Goal: Book appointment/travel/reservation

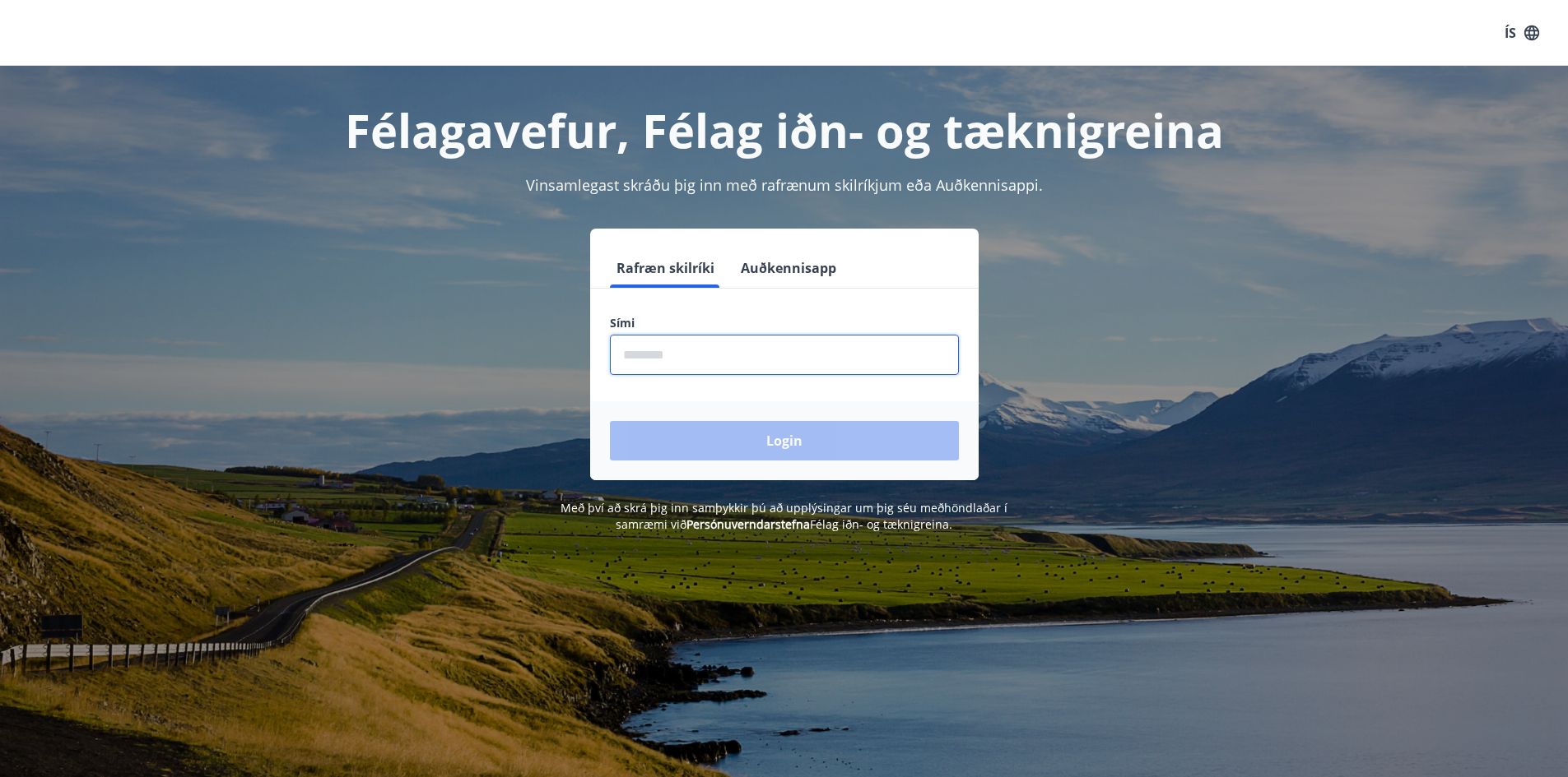
click at [646, 361] on input "phone" at bounding box center [784, 354] width 349 height 40
type input "********"
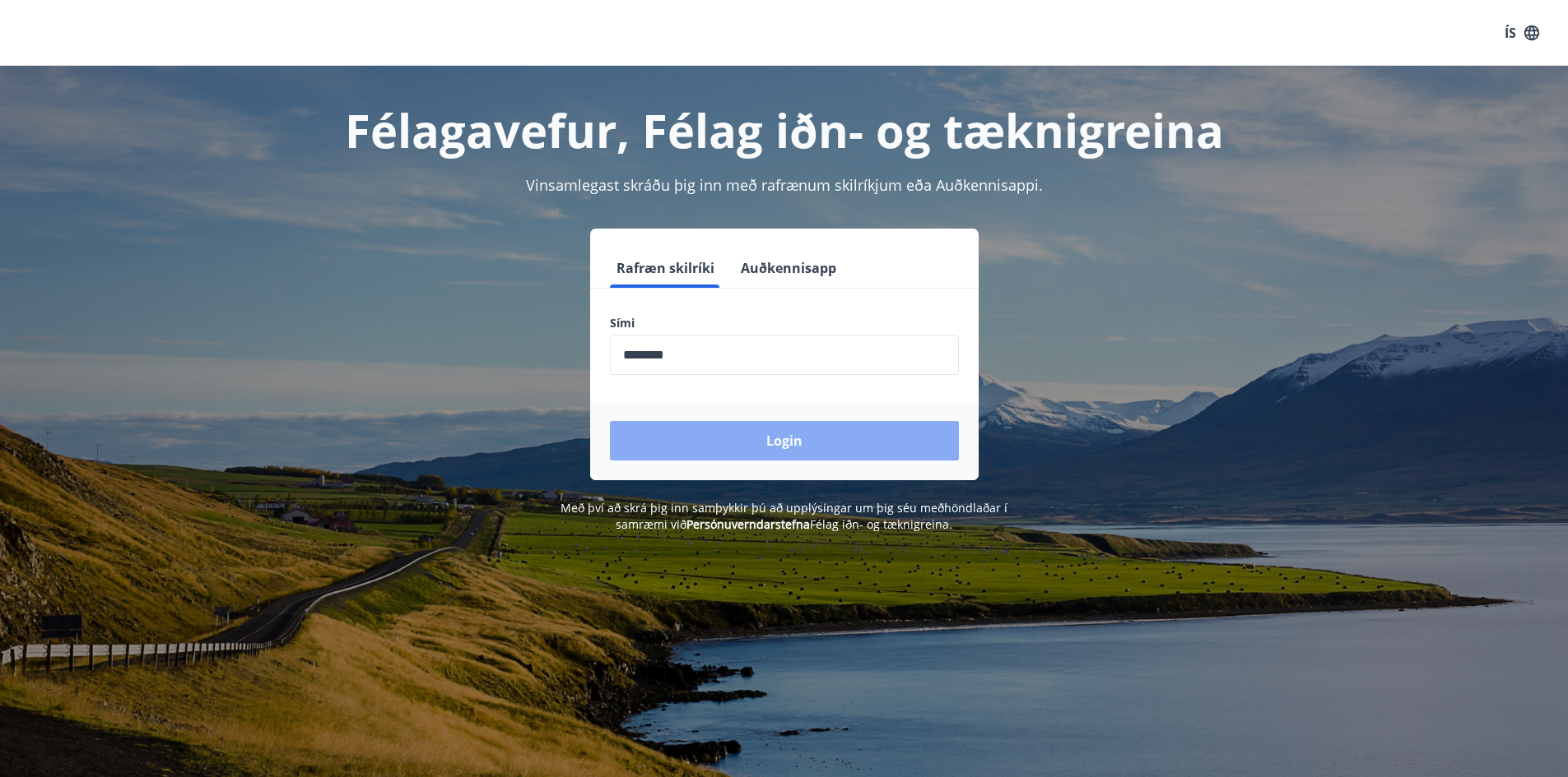
click at [769, 444] on button "Login" at bounding box center [784, 440] width 349 height 39
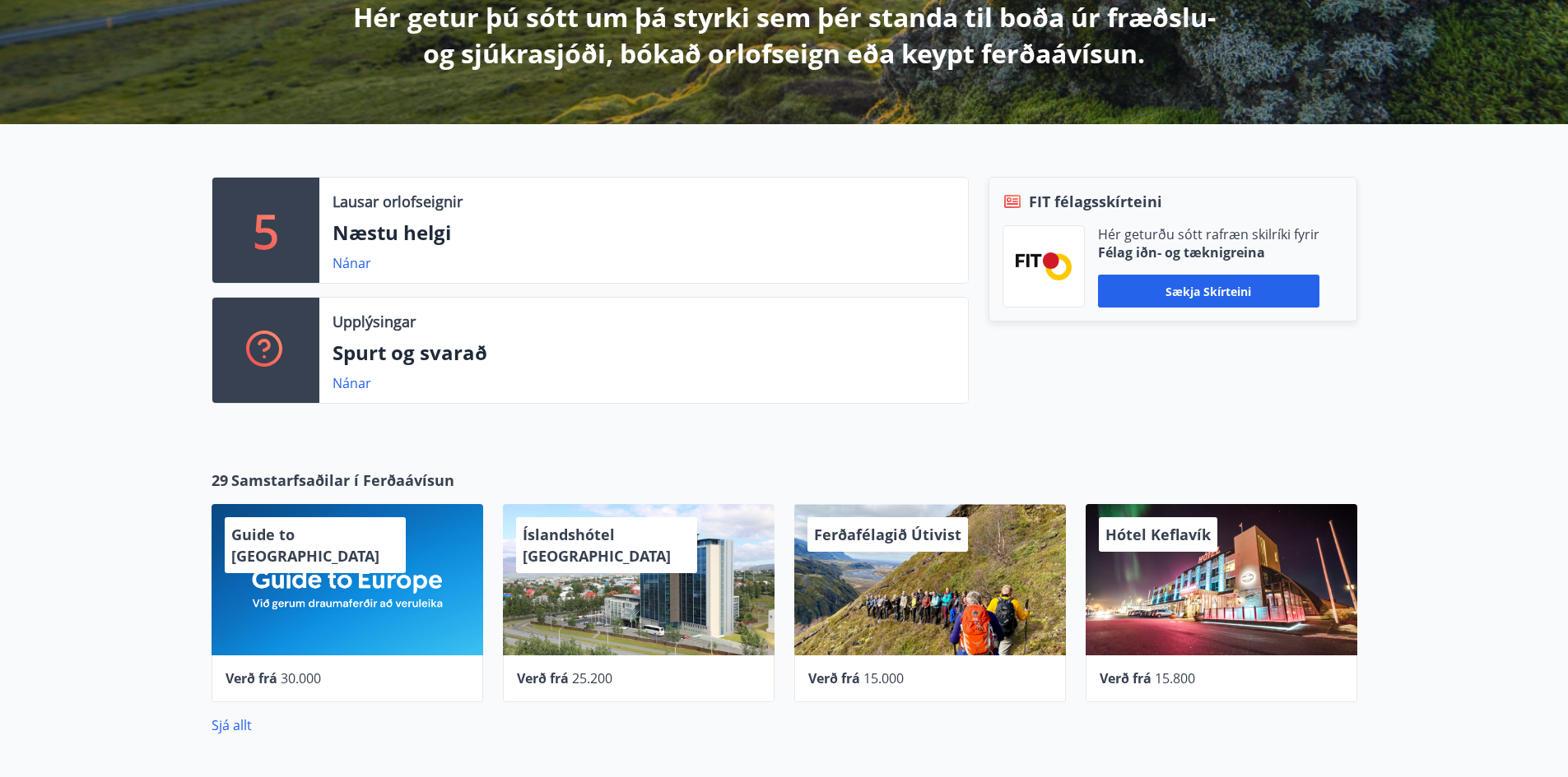
scroll to position [246, 0]
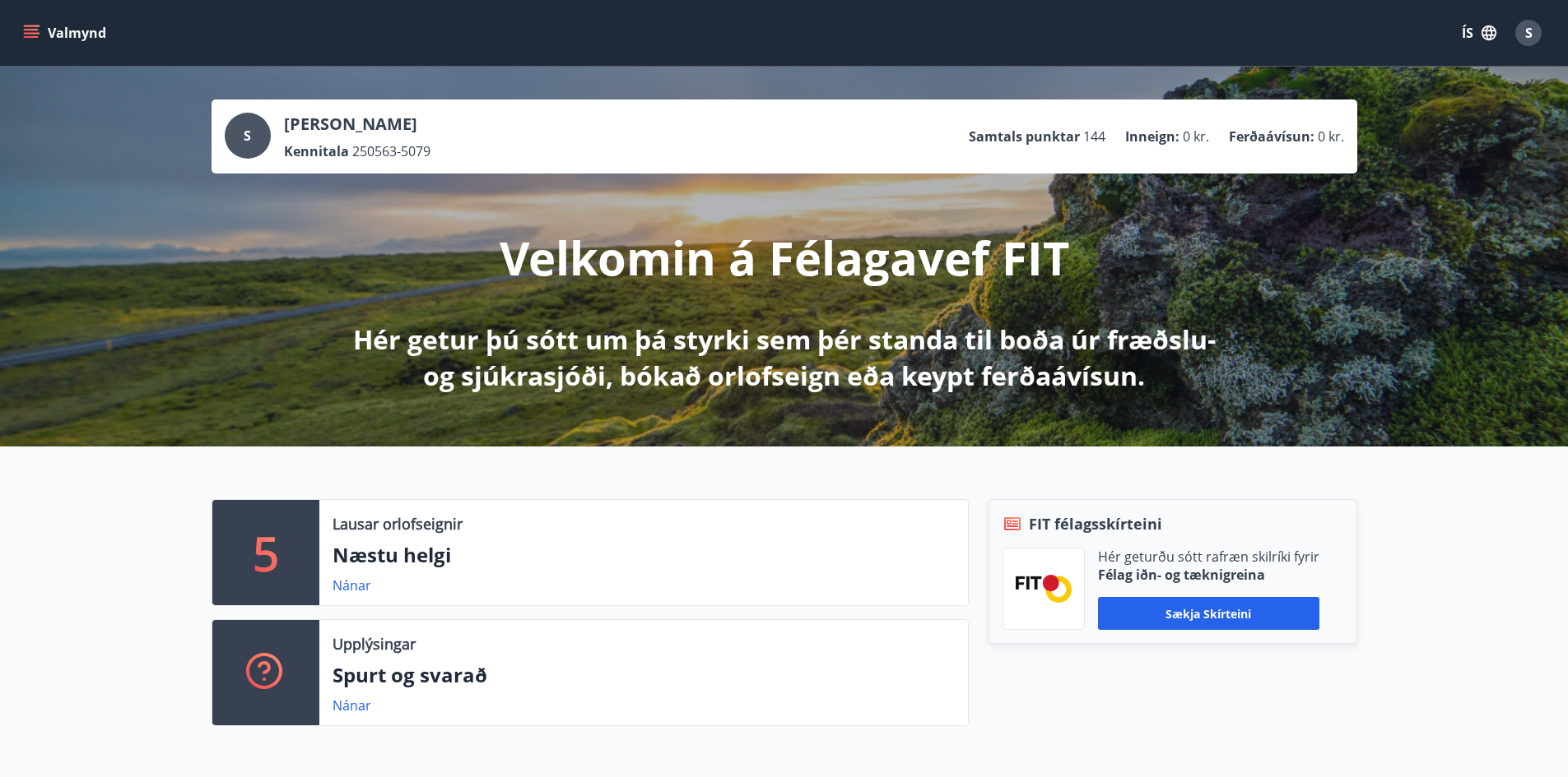
click at [33, 34] on icon "menu" at bounding box center [33, 33] width 18 height 2
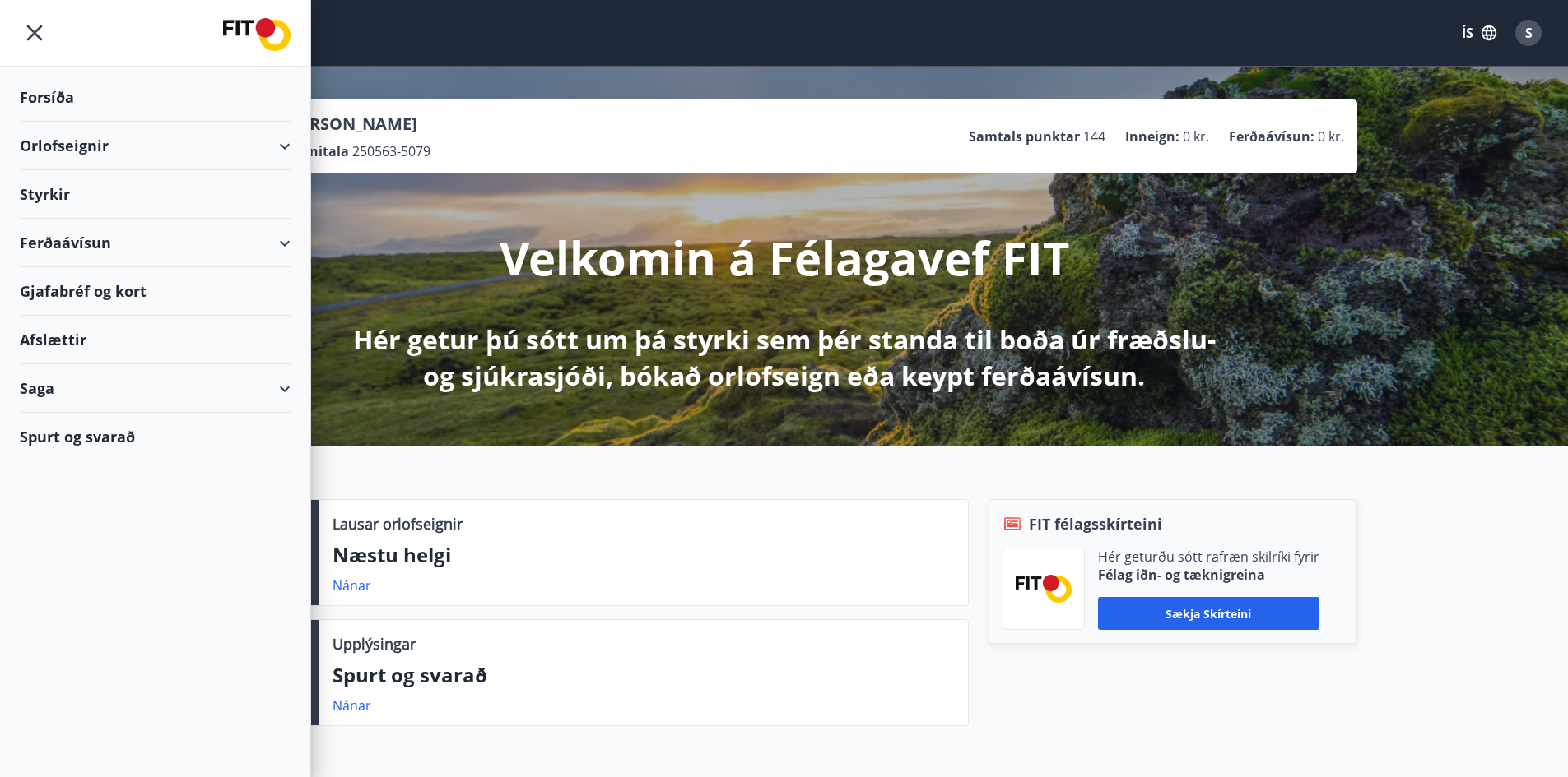
click at [60, 201] on div "Styrkir" at bounding box center [155, 194] width 271 height 49
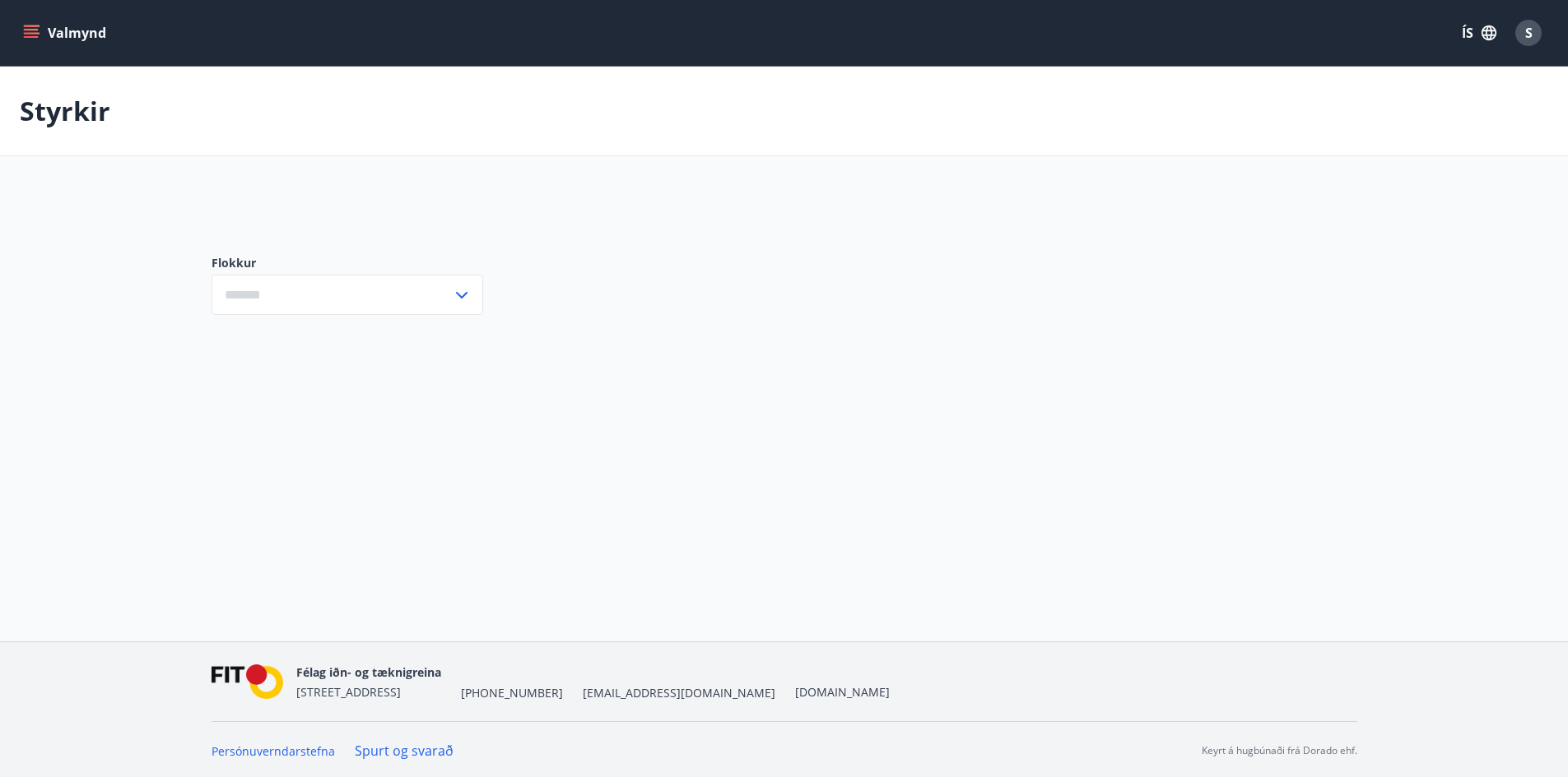
type input "***"
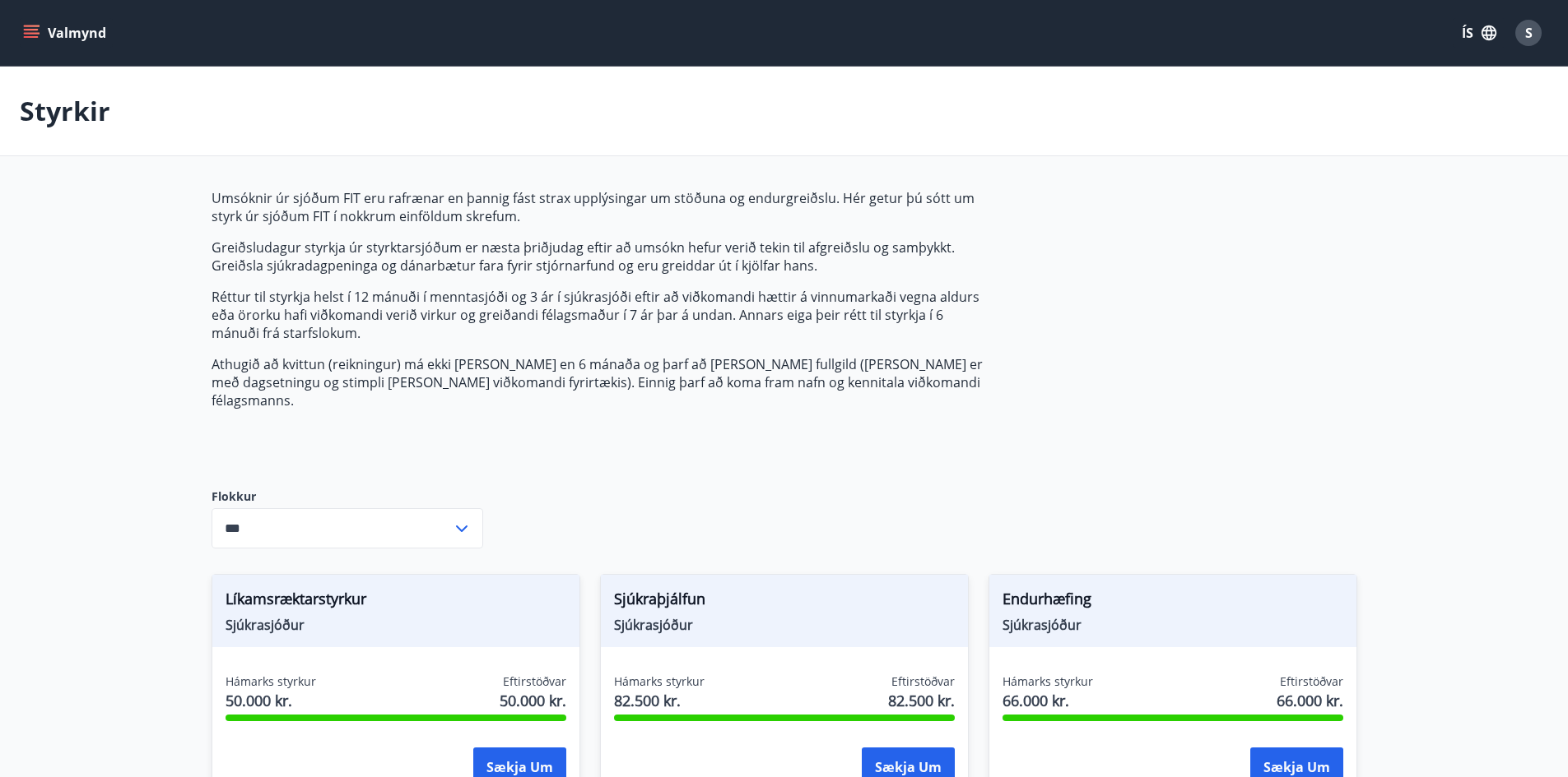
click at [30, 31] on icon "menu" at bounding box center [31, 33] width 17 height 17
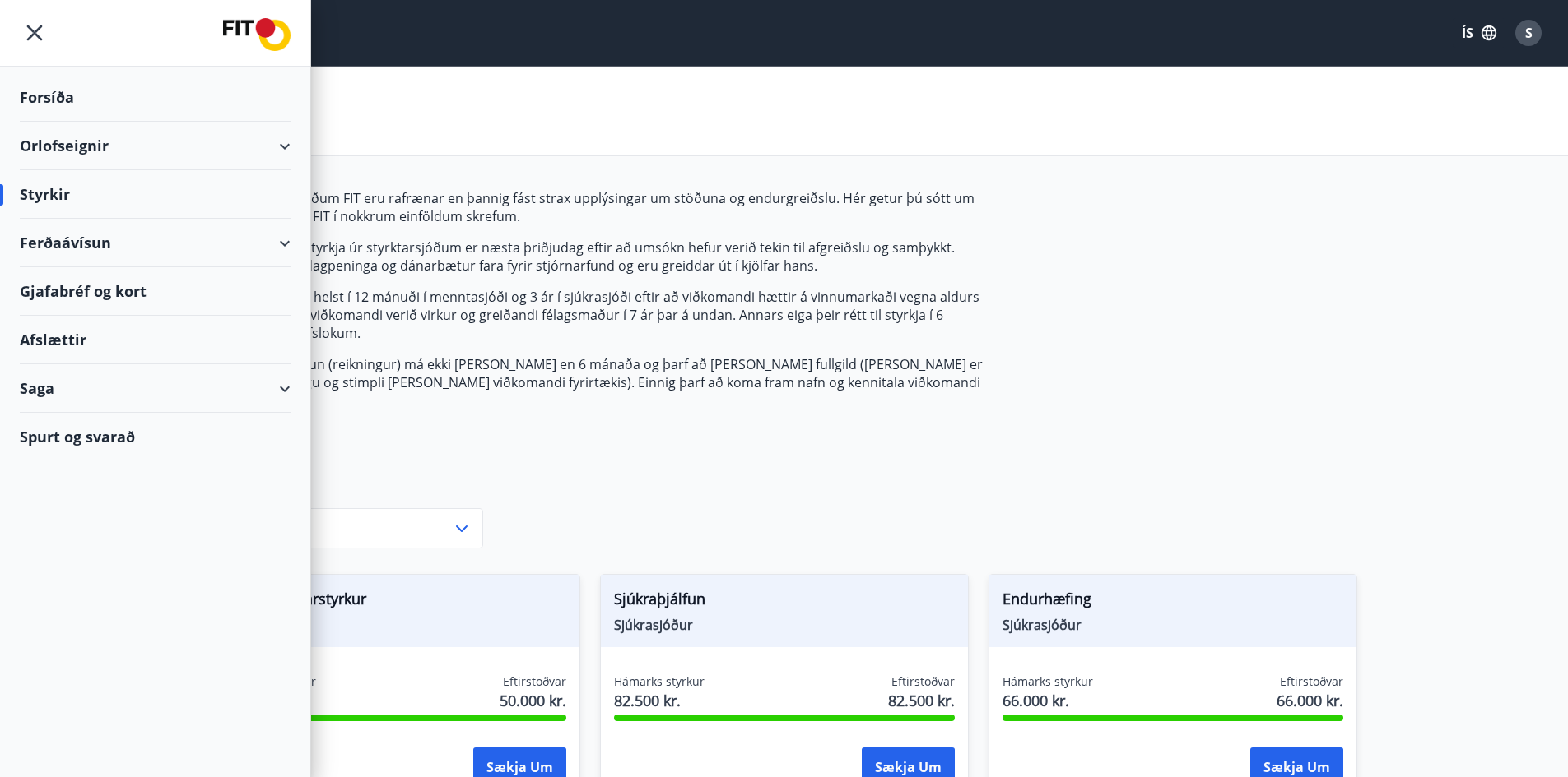
click at [86, 258] on div "Ferðaávísun" at bounding box center [155, 242] width 271 height 49
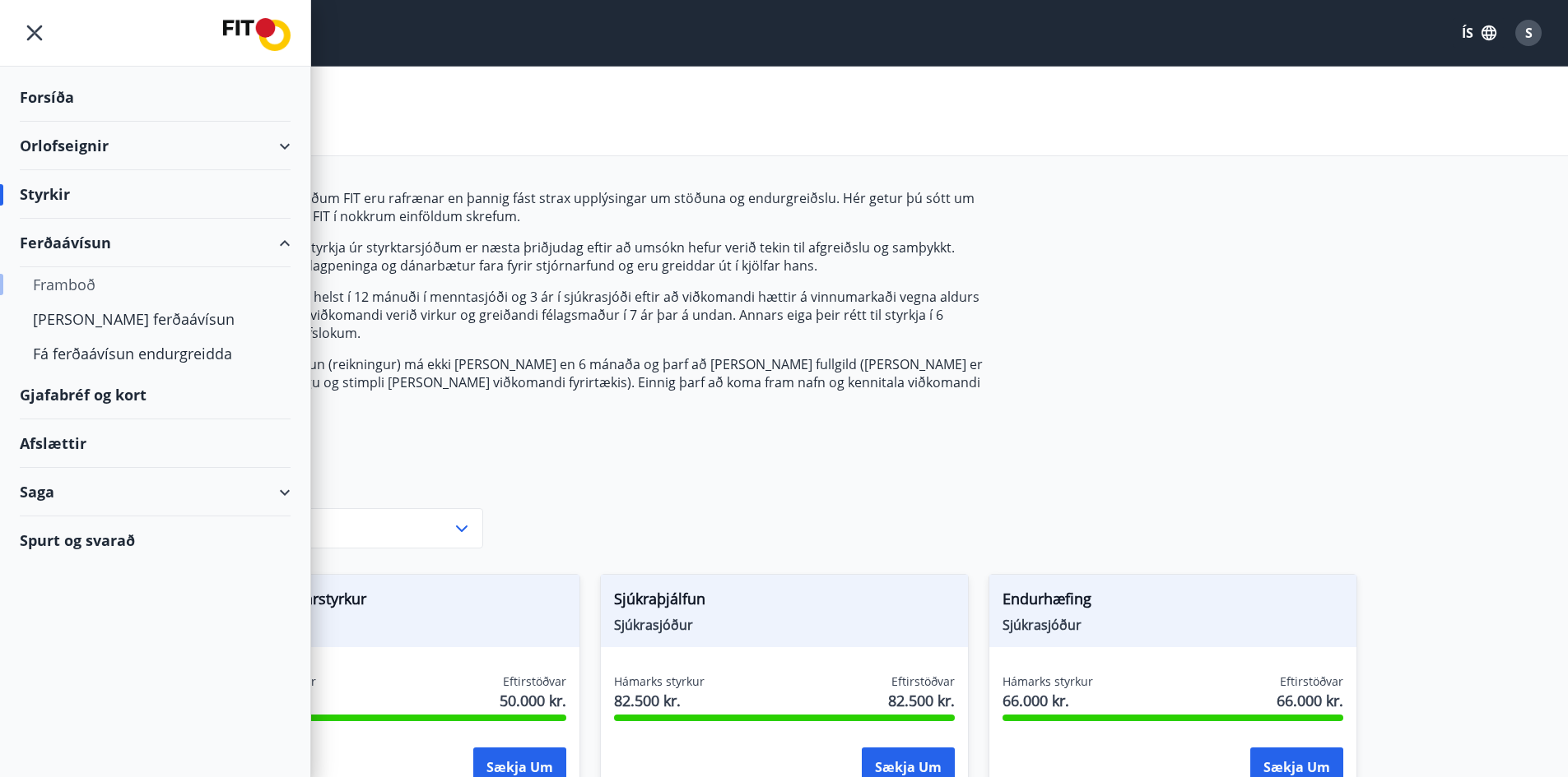
click at [71, 284] on div "Framboð" at bounding box center [155, 284] width 244 height 35
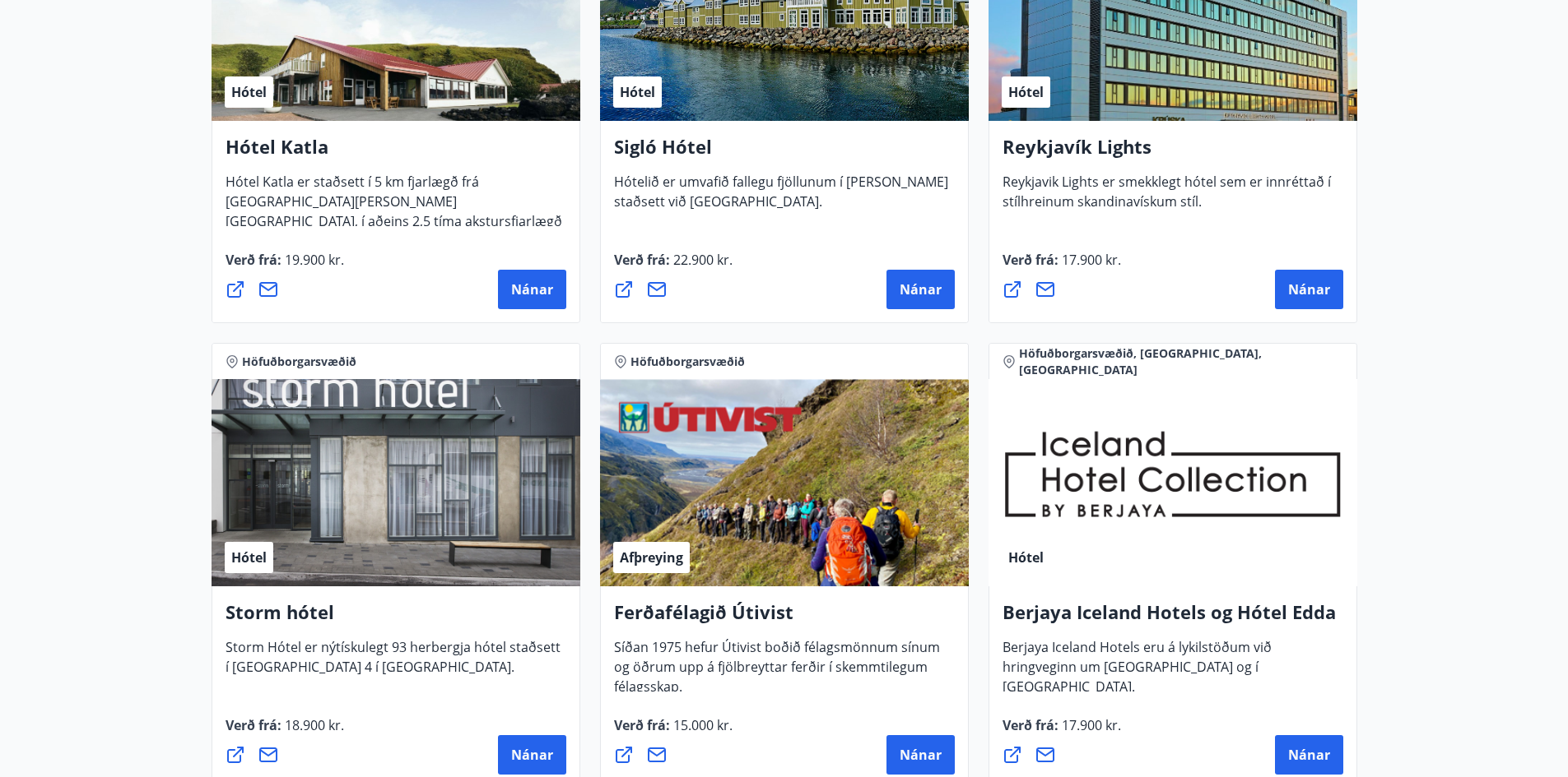
scroll to position [1425, 0]
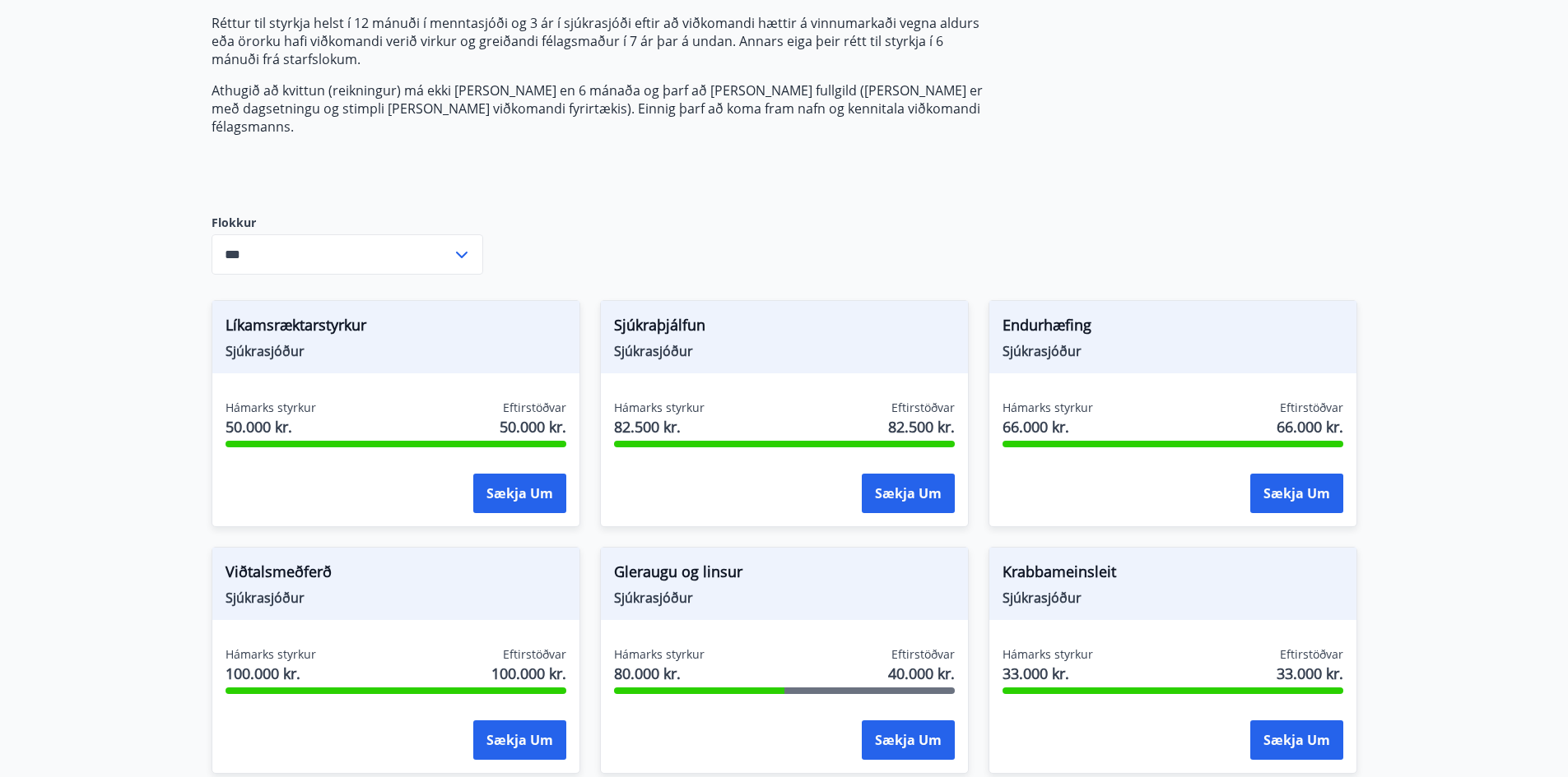
scroll to position [274, 0]
click at [463, 244] on icon at bounding box center [462, 254] width 20 height 20
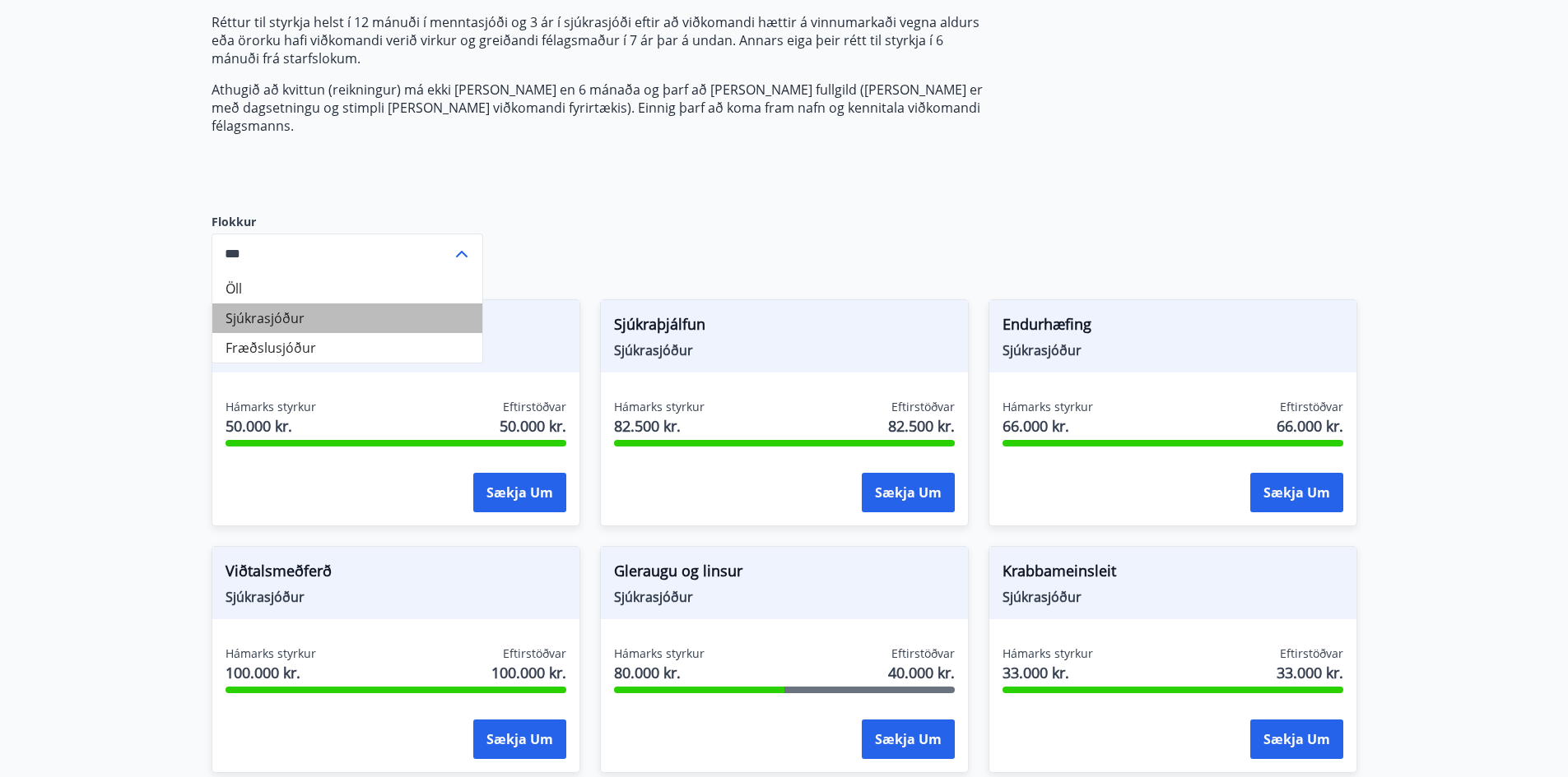
click at [266, 307] on li "Sjúkrasjóður" at bounding box center [347, 318] width 270 height 29
type input "**********"
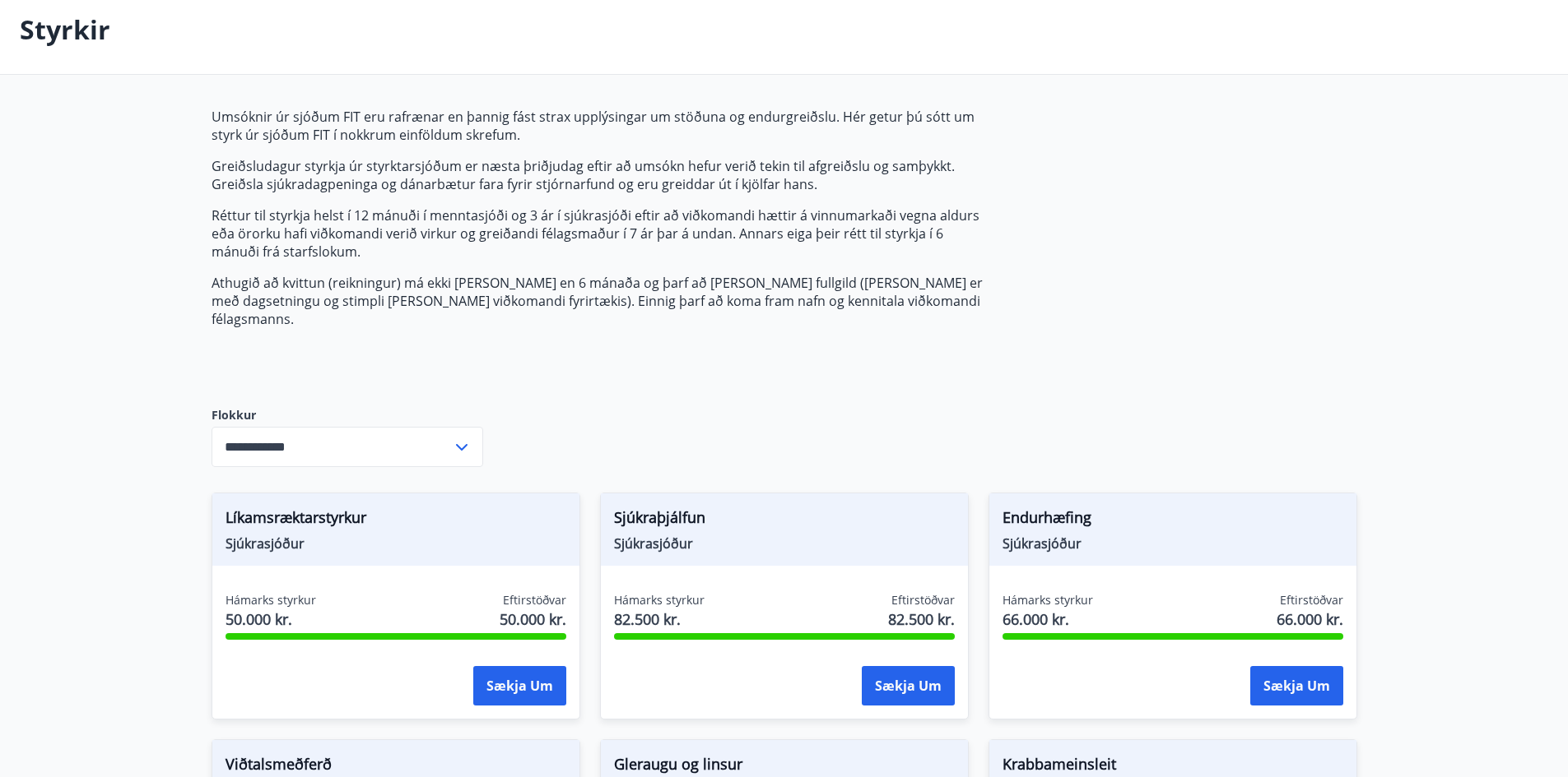
scroll to position [0, 0]
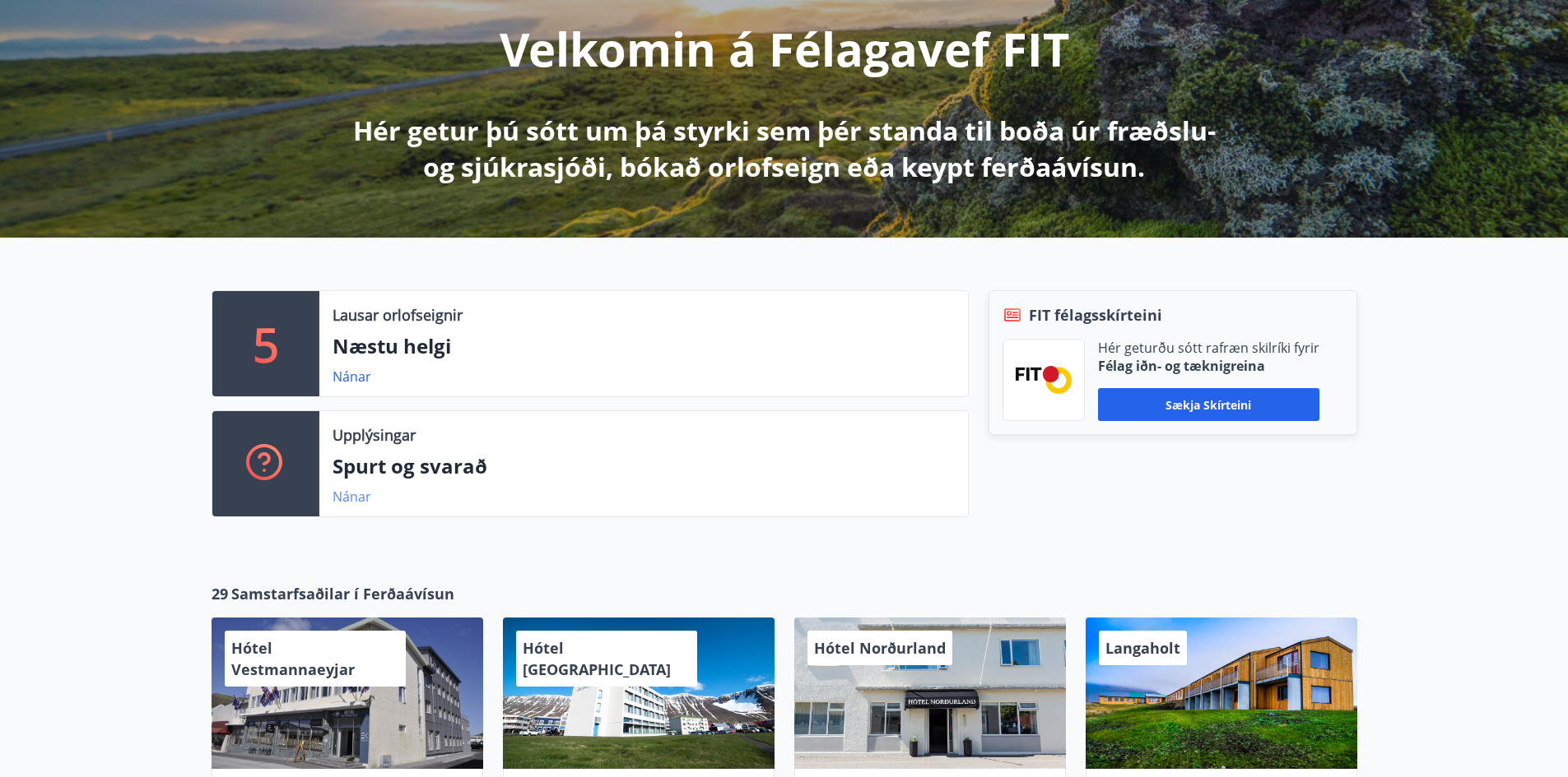
scroll to position [219, 0]
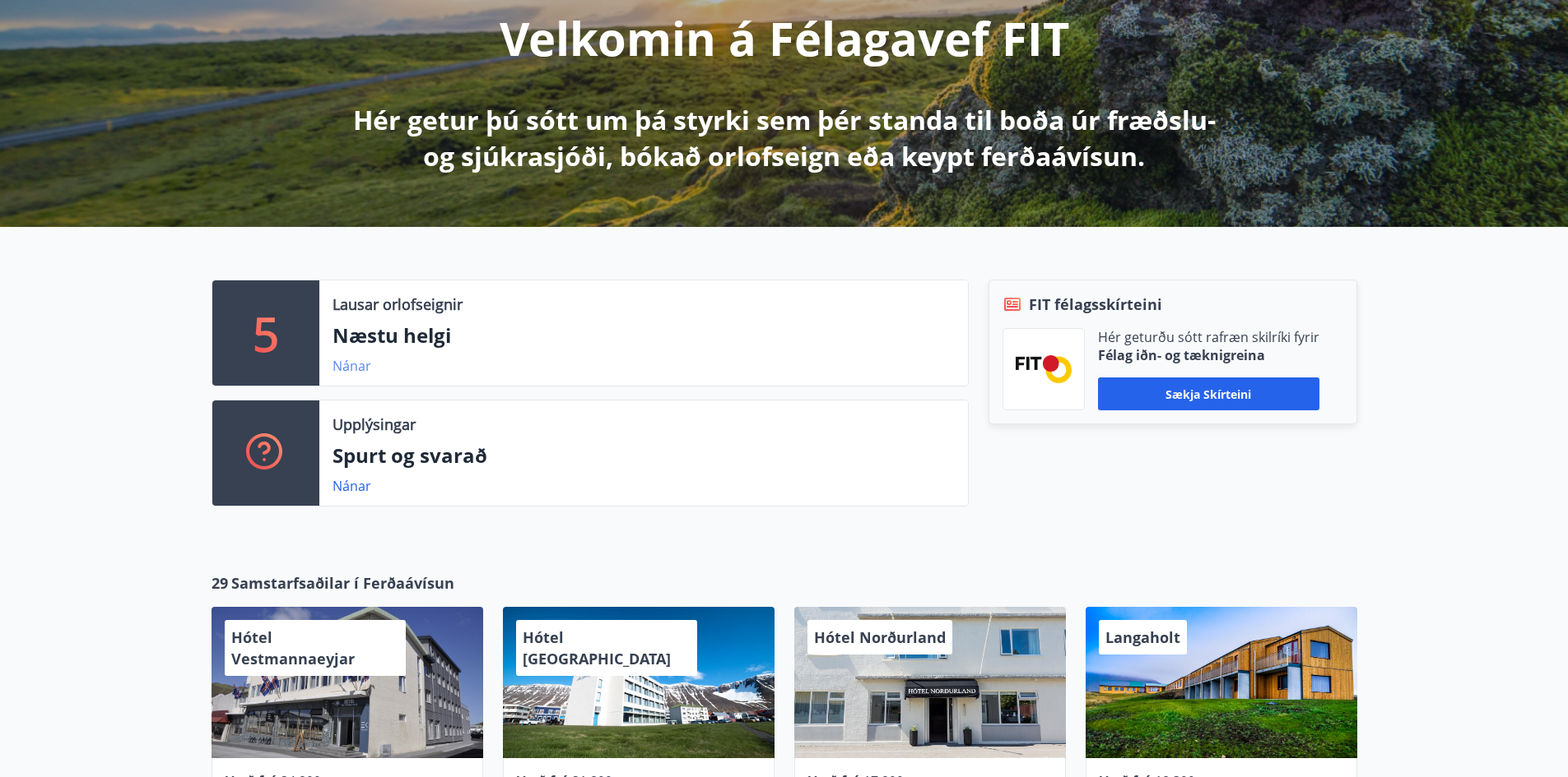
click at [346, 370] on link "Nánar" at bounding box center [352, 366] width 39 height 18
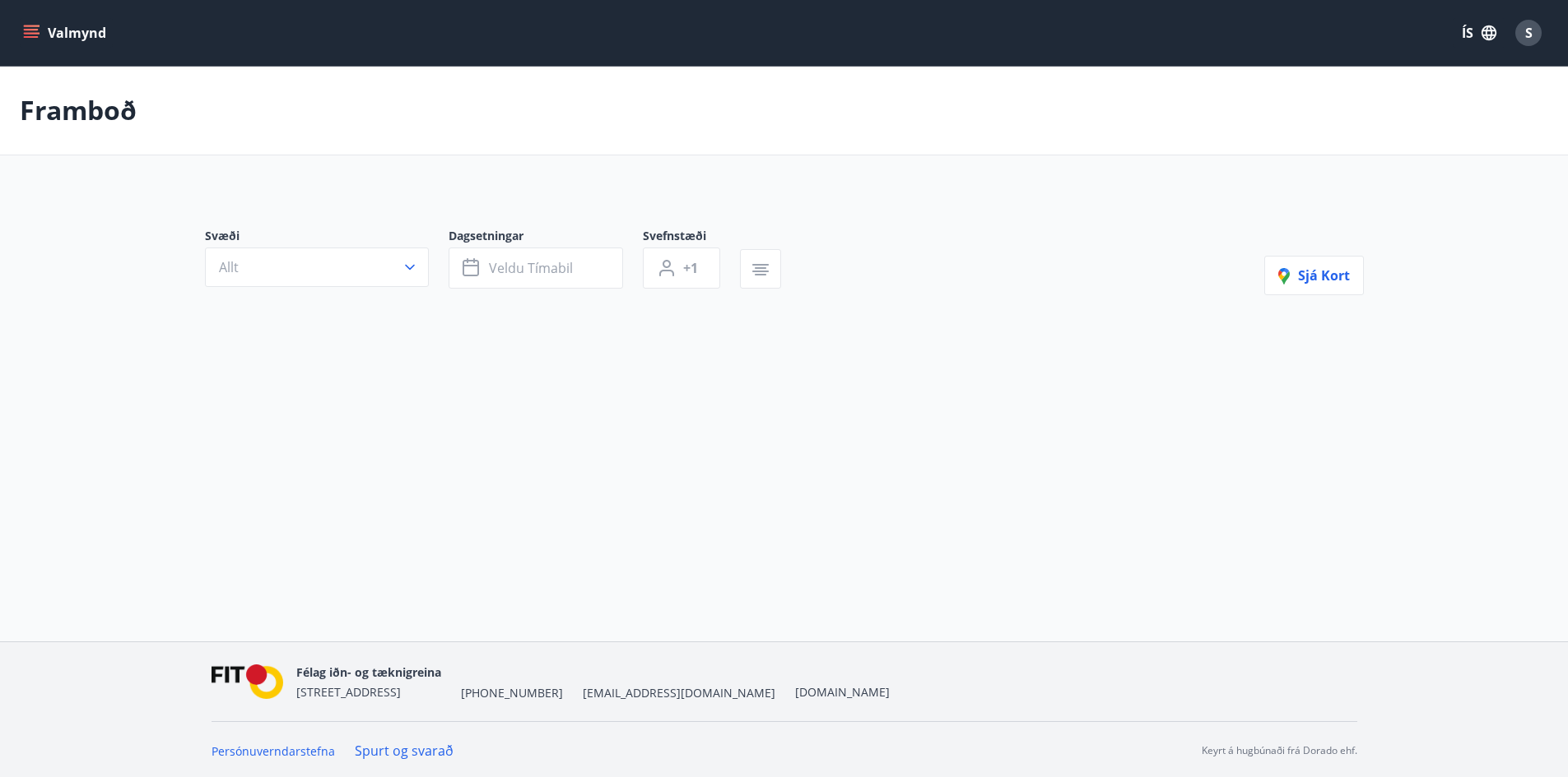
type input "*"
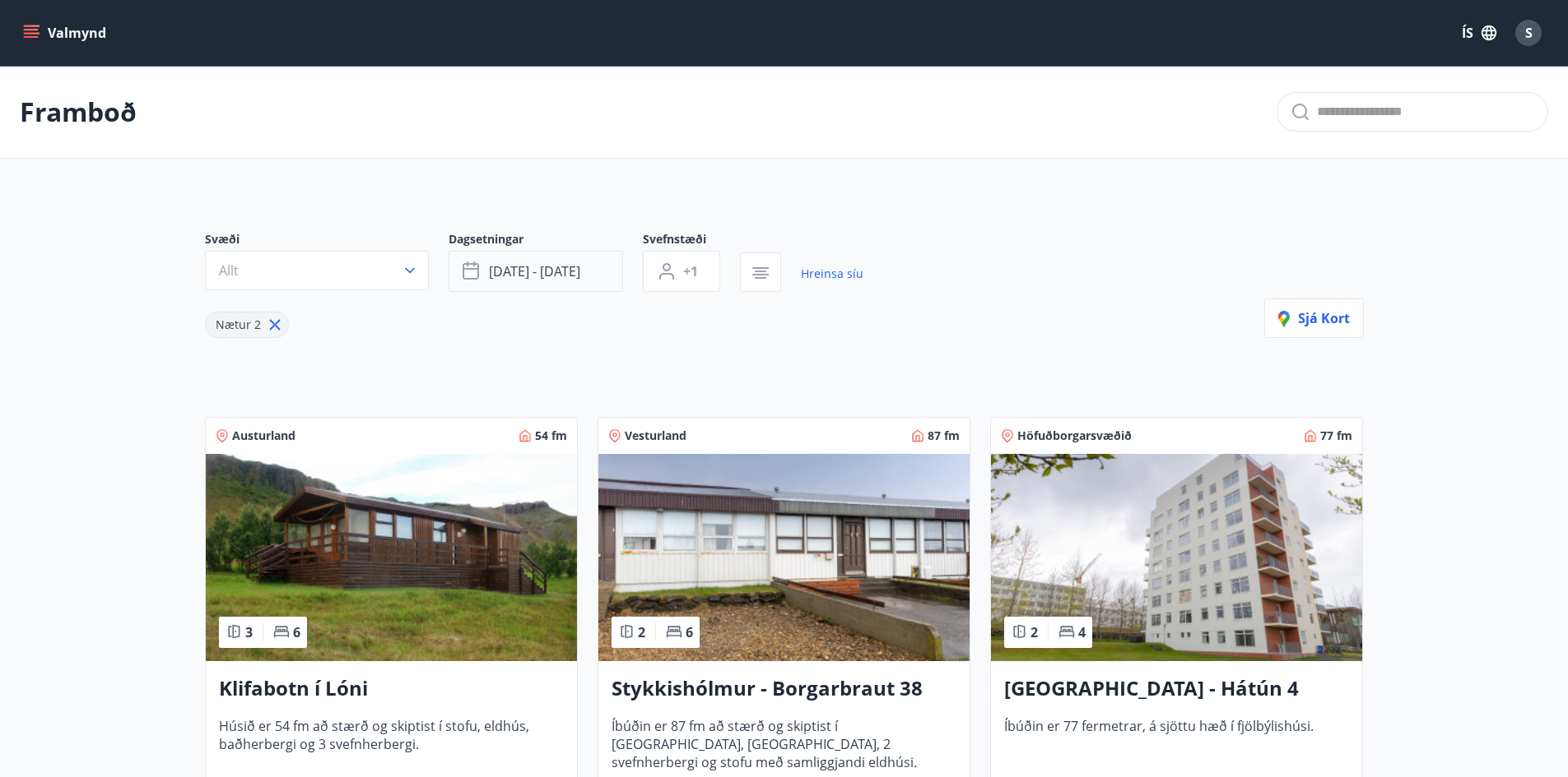
click at [471, 276] on icon "button" at bounding box center [473, 272] width 20 height 20
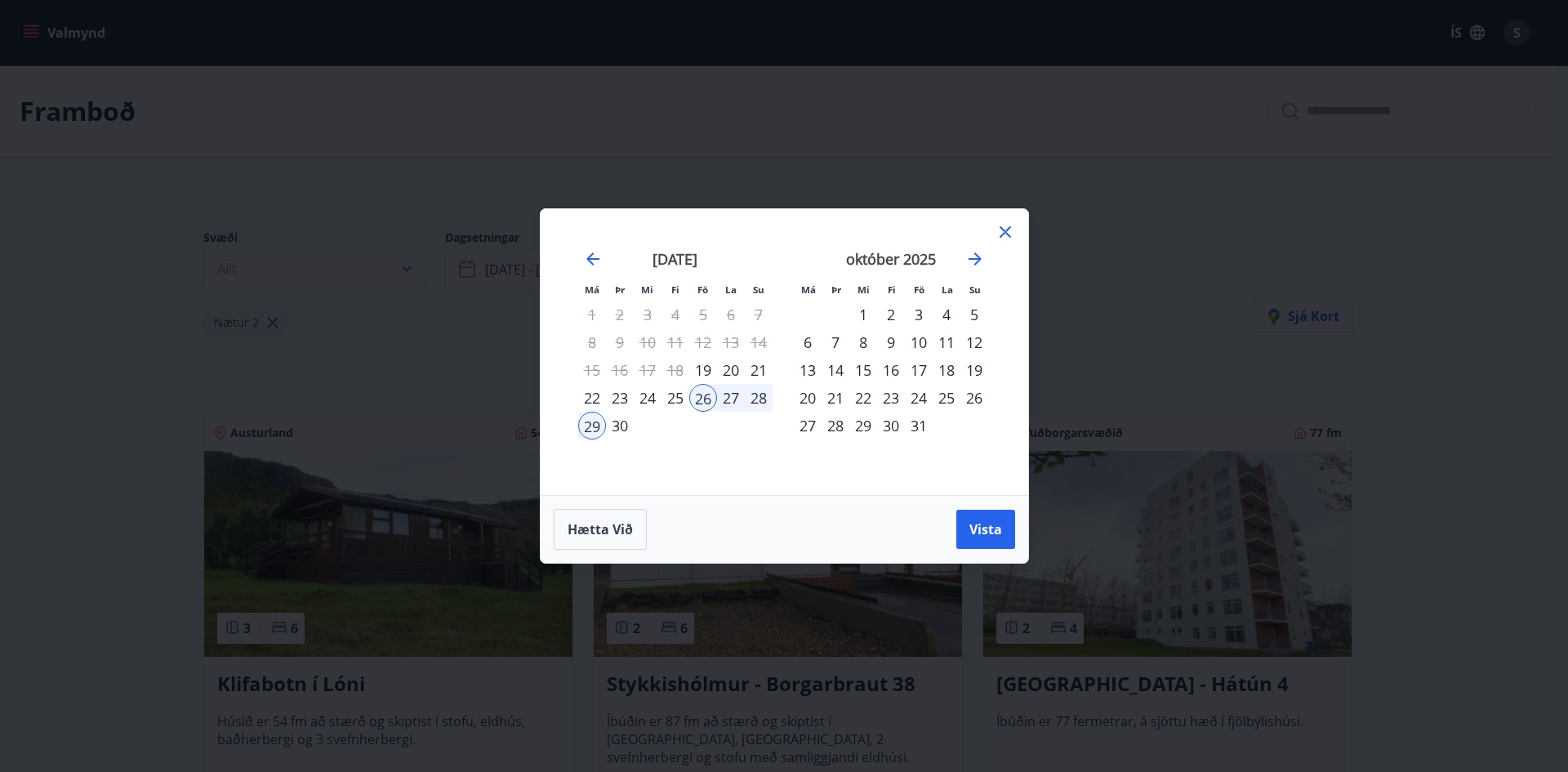
click at [918, 371] on div "17" at bounding box center [918, 370] width 27 height 27
click at [981, 371] on div "19" at bounding box center [974, 370] width 27 height 27
click at [970, 527] on span "Vista" at bounding box center [986, 529] width 33 height 18
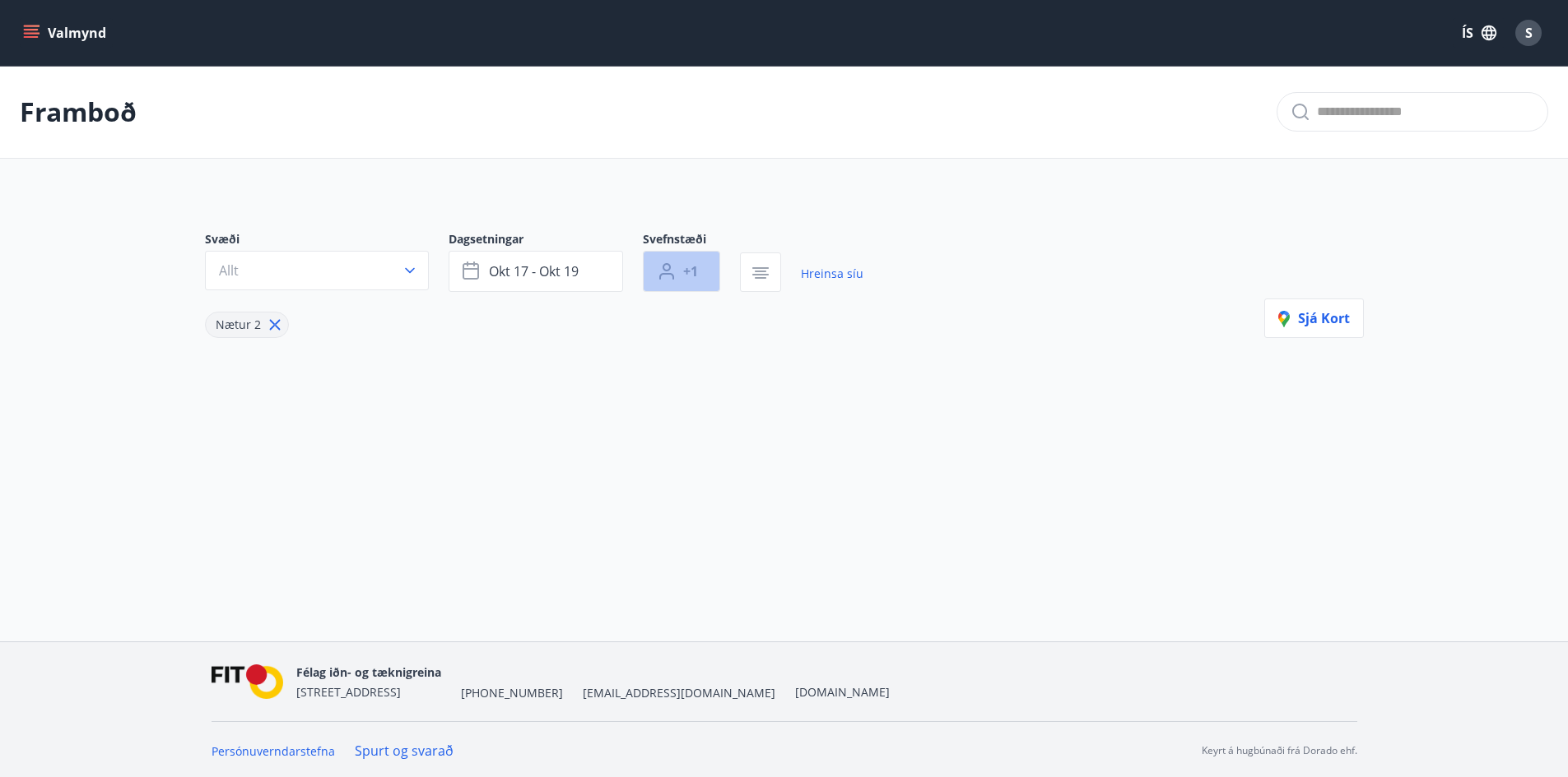
click at [687, 279] on span "+1" at bounding box center [690, 271] width 15 height 18
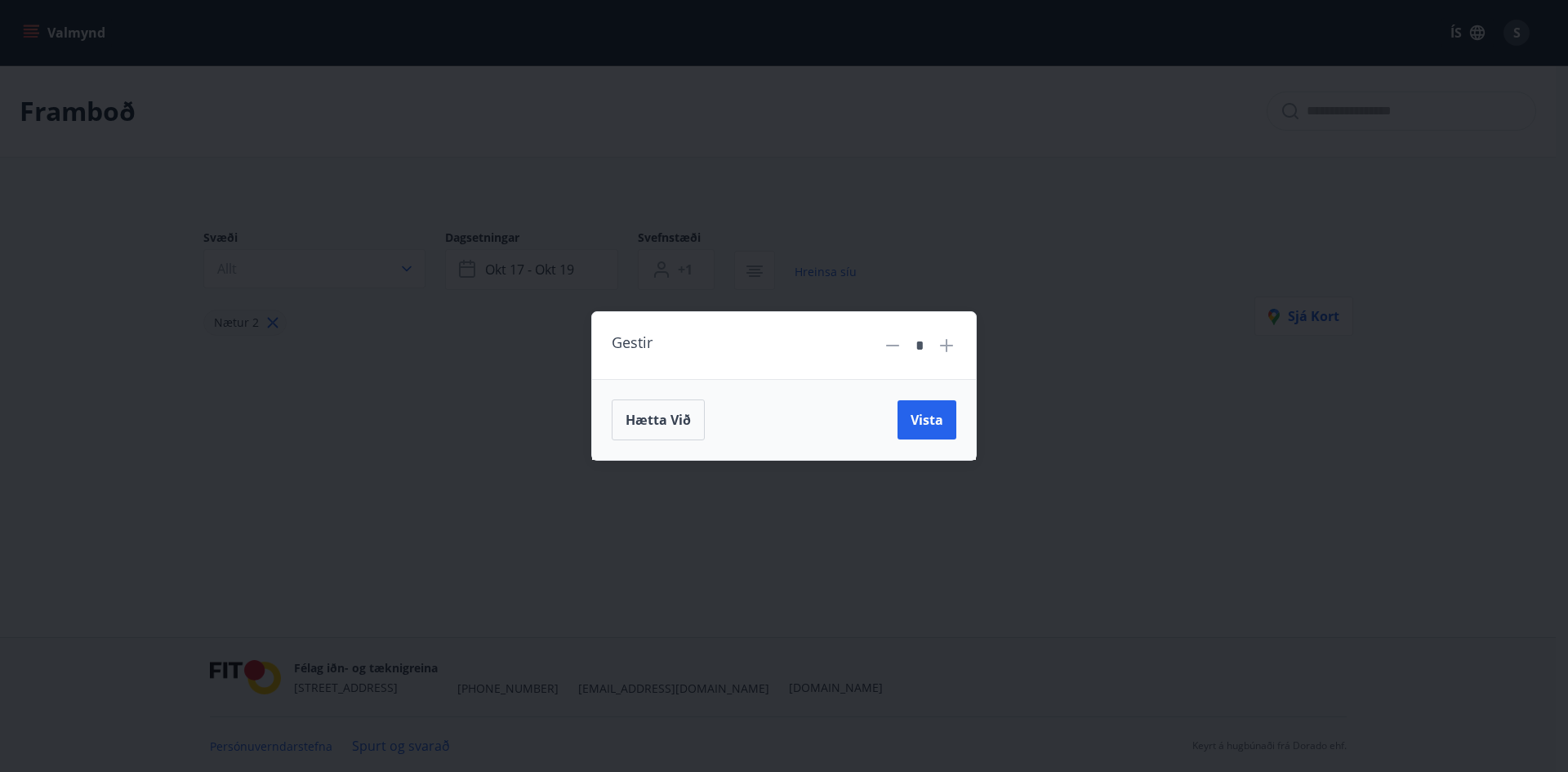
click at [947, 346] on icon at bounding box center [947, 346] width 2 height 2
click at [937, 426] on span "Vista" at bounding box center [927, 420] width 33 height 18
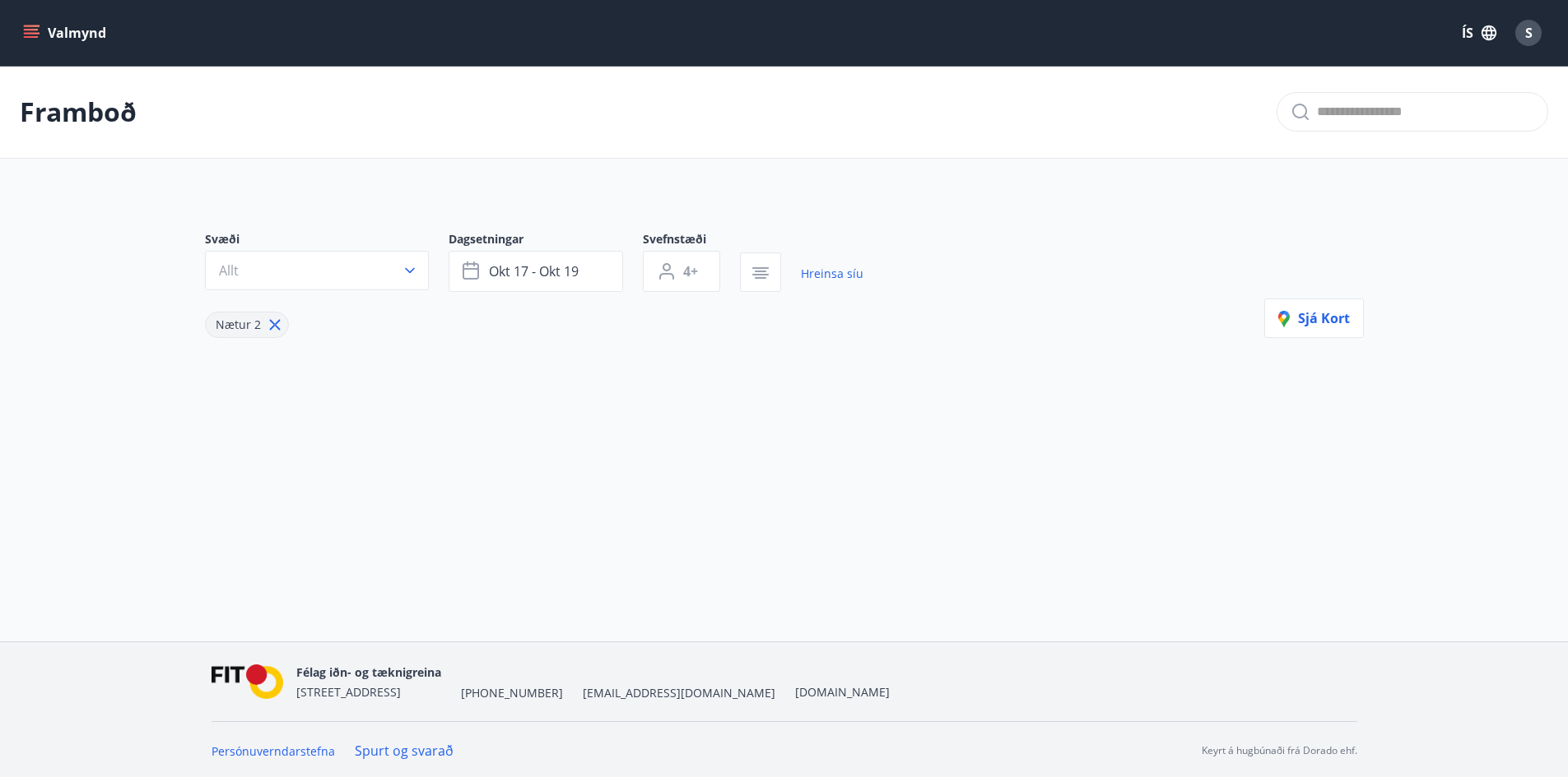
click at [35, 32] on icon "menu" at bounding box center [31, 33] width 17 height 17
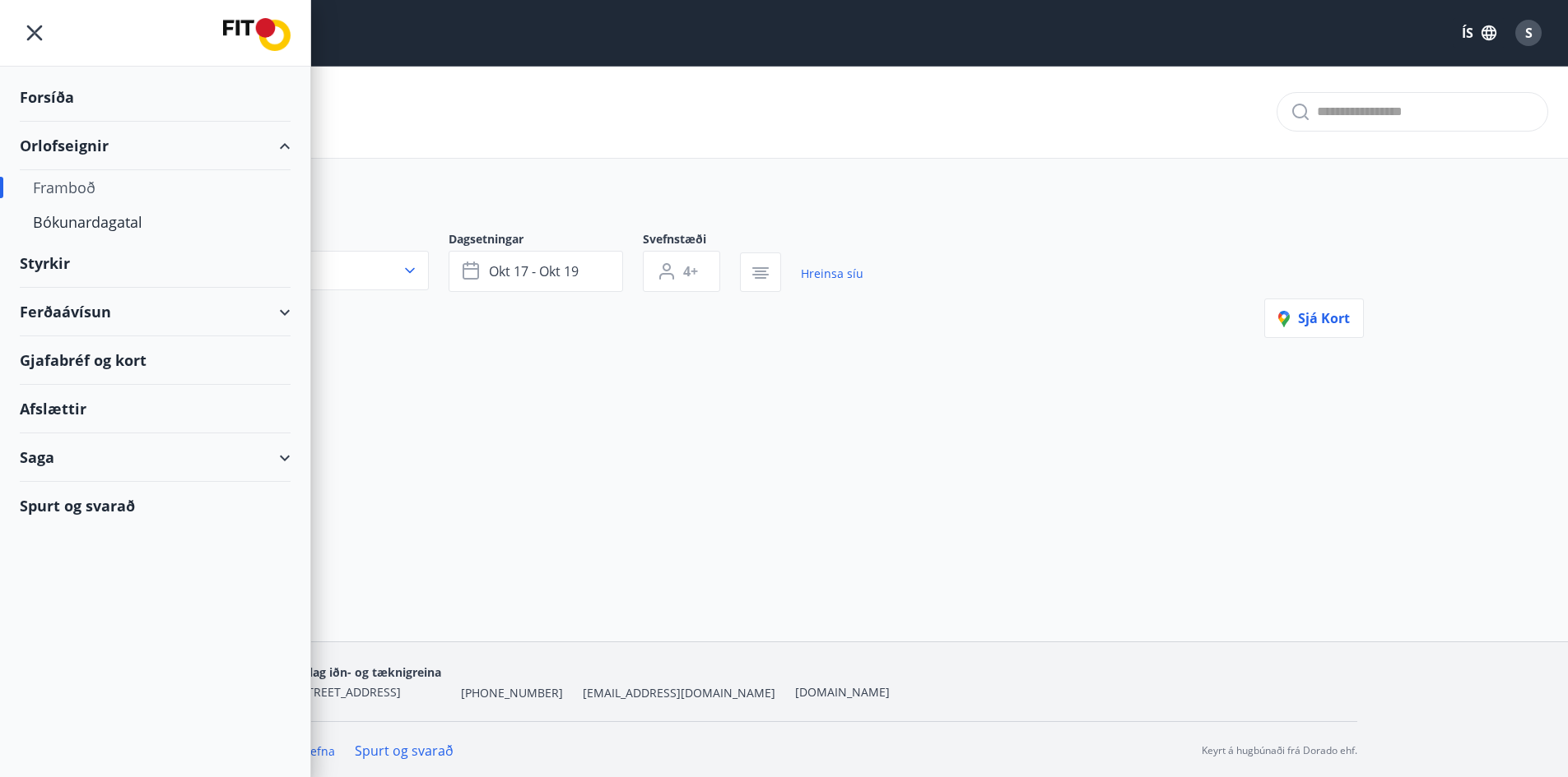
click at [74, 186] on div "Framboð" at bounding box center [155, 187] width 244 height 35
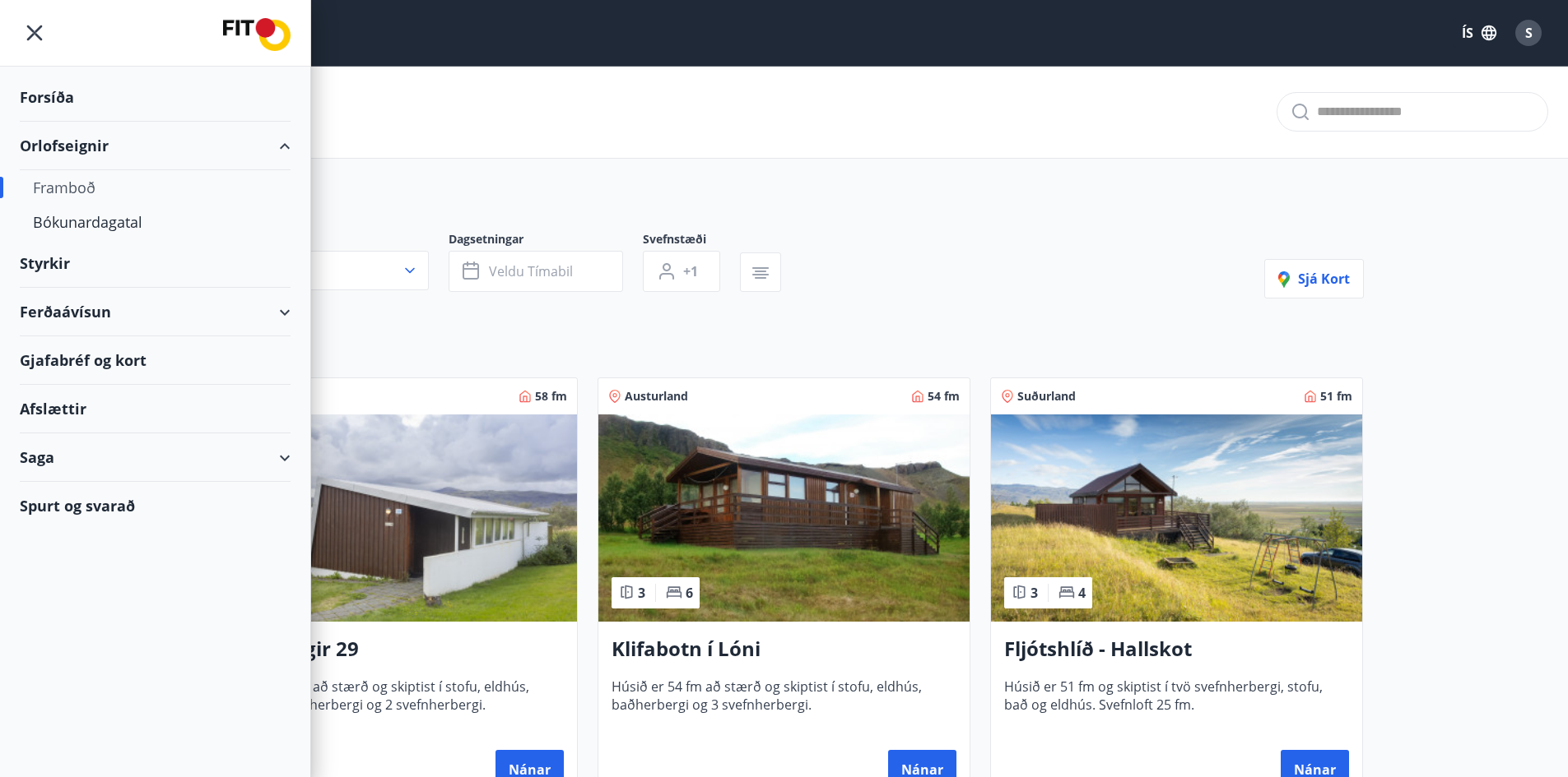
type input "*"
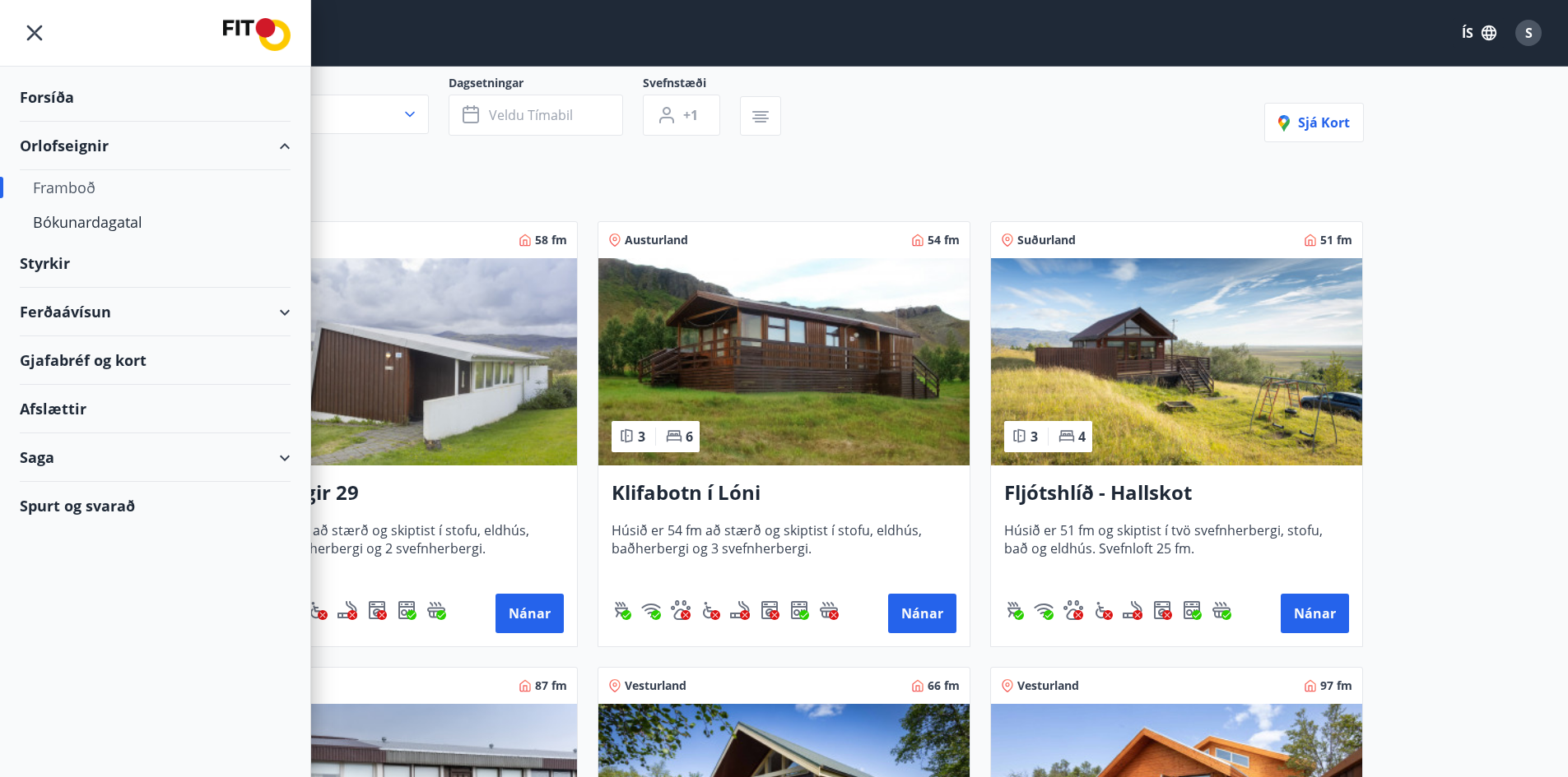
scroll to position [164, 0]
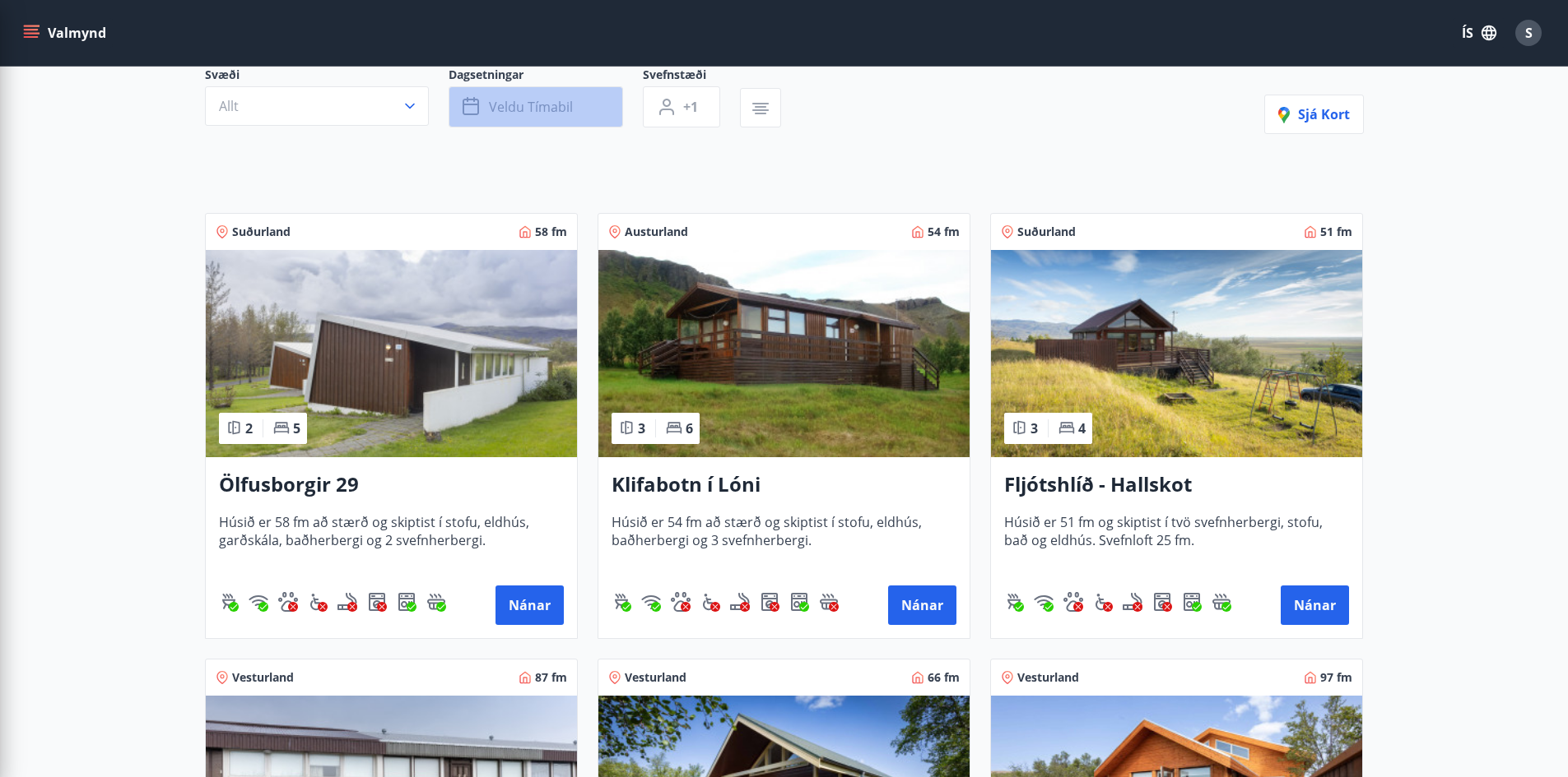
click at [588, 111] on button "Veldu tímabil" at bounding box center [536, 107] width 174 height 41
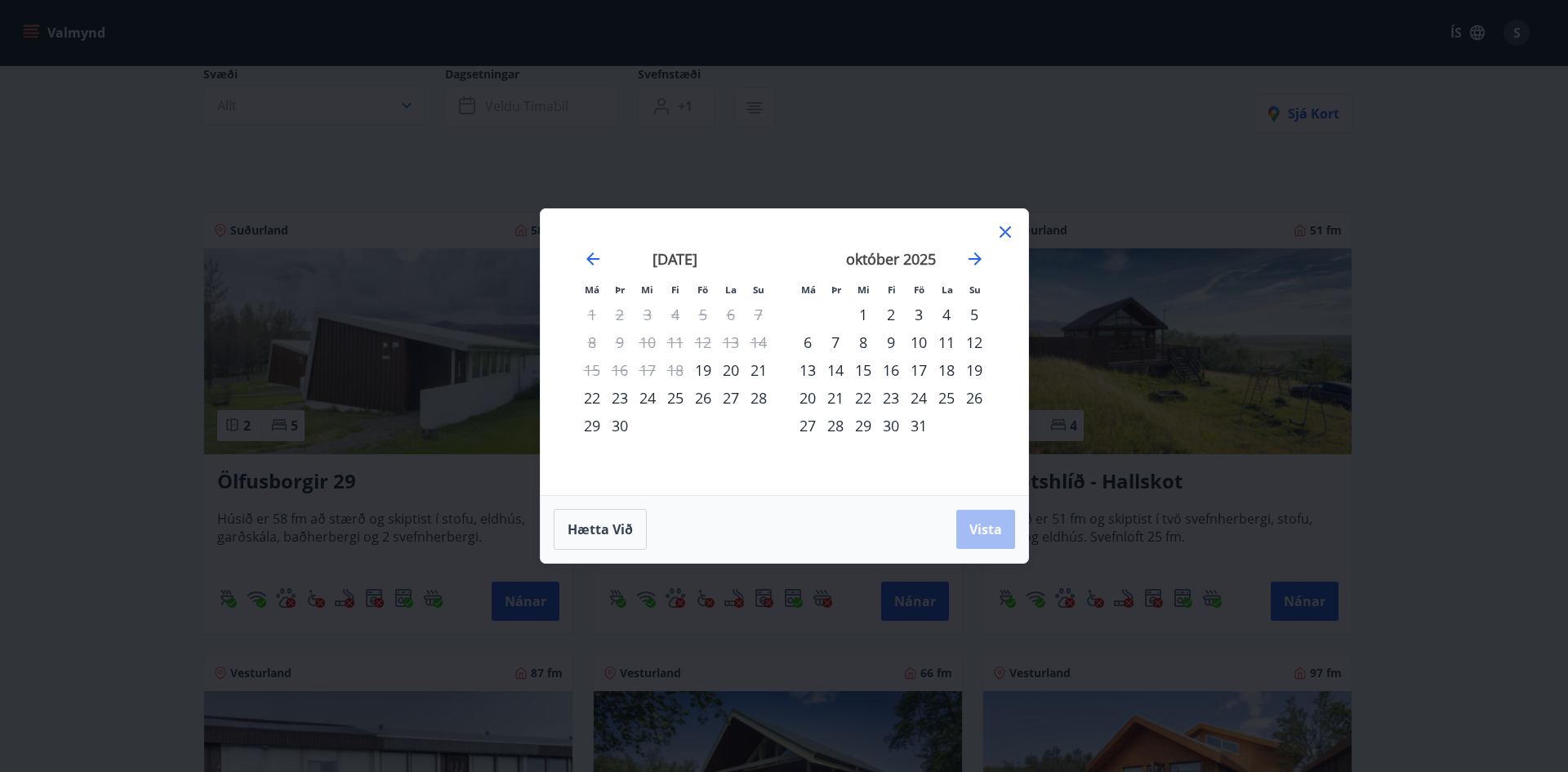
click at [916, 366] on div "17" at bounding box center [918, 370] width 27 height 27
click at [796, 393] on div "20" at bounding box center [807, 397] width 27 height 27
click at [1003, 237] on icon at bounding box center [1005, 232] width 19 height 19
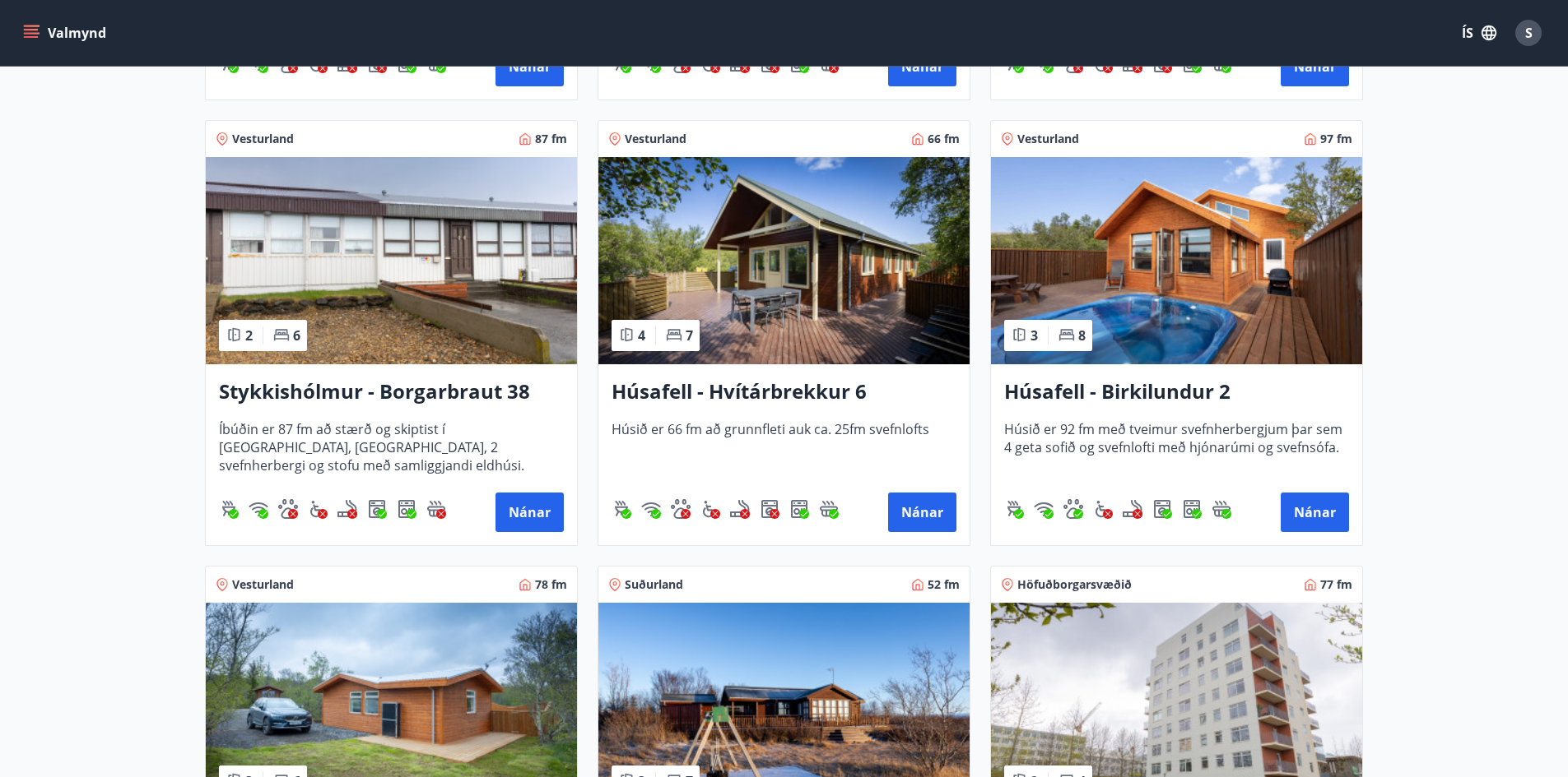
scroll to position [713, 0]
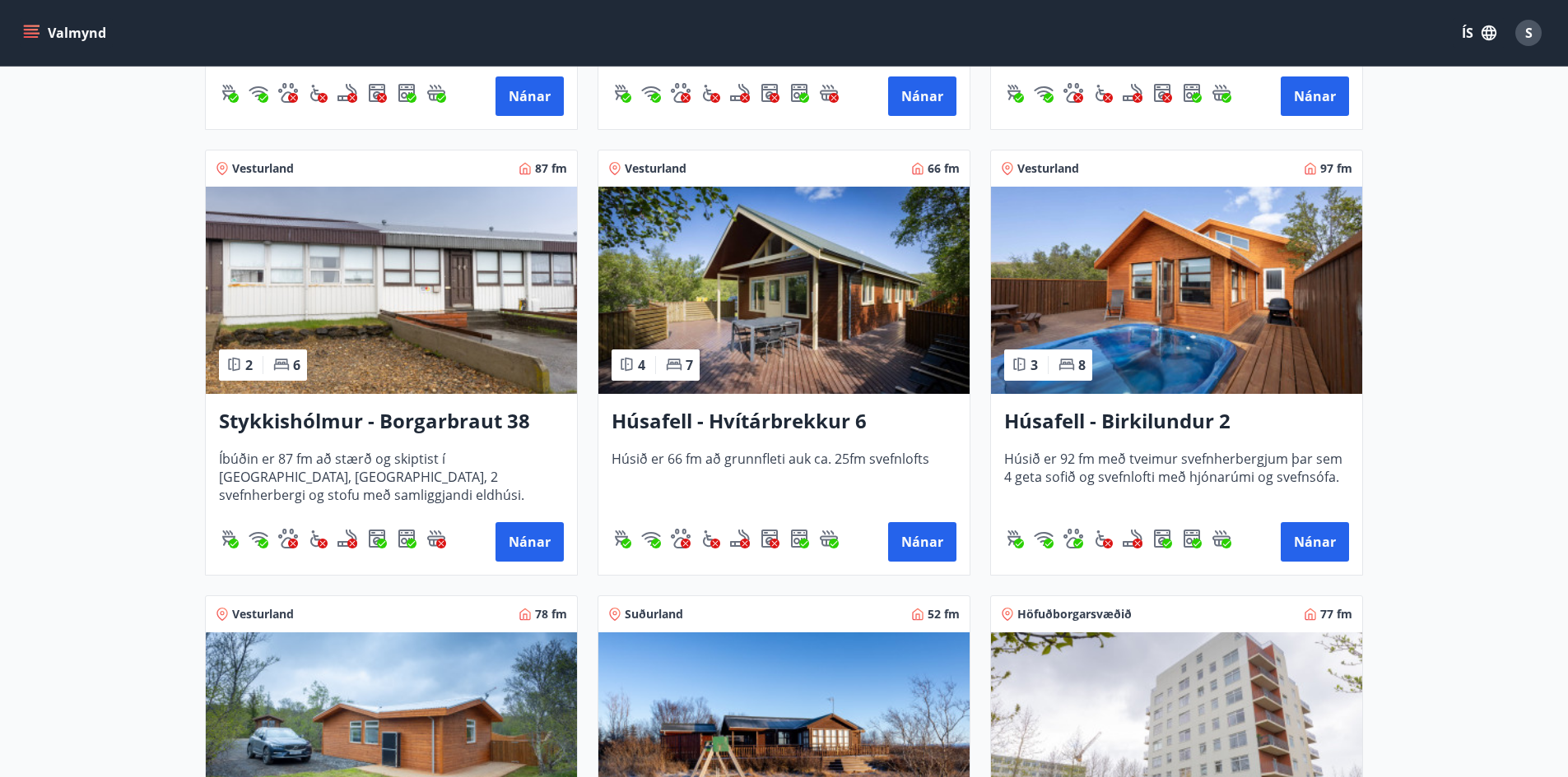
type input "*"
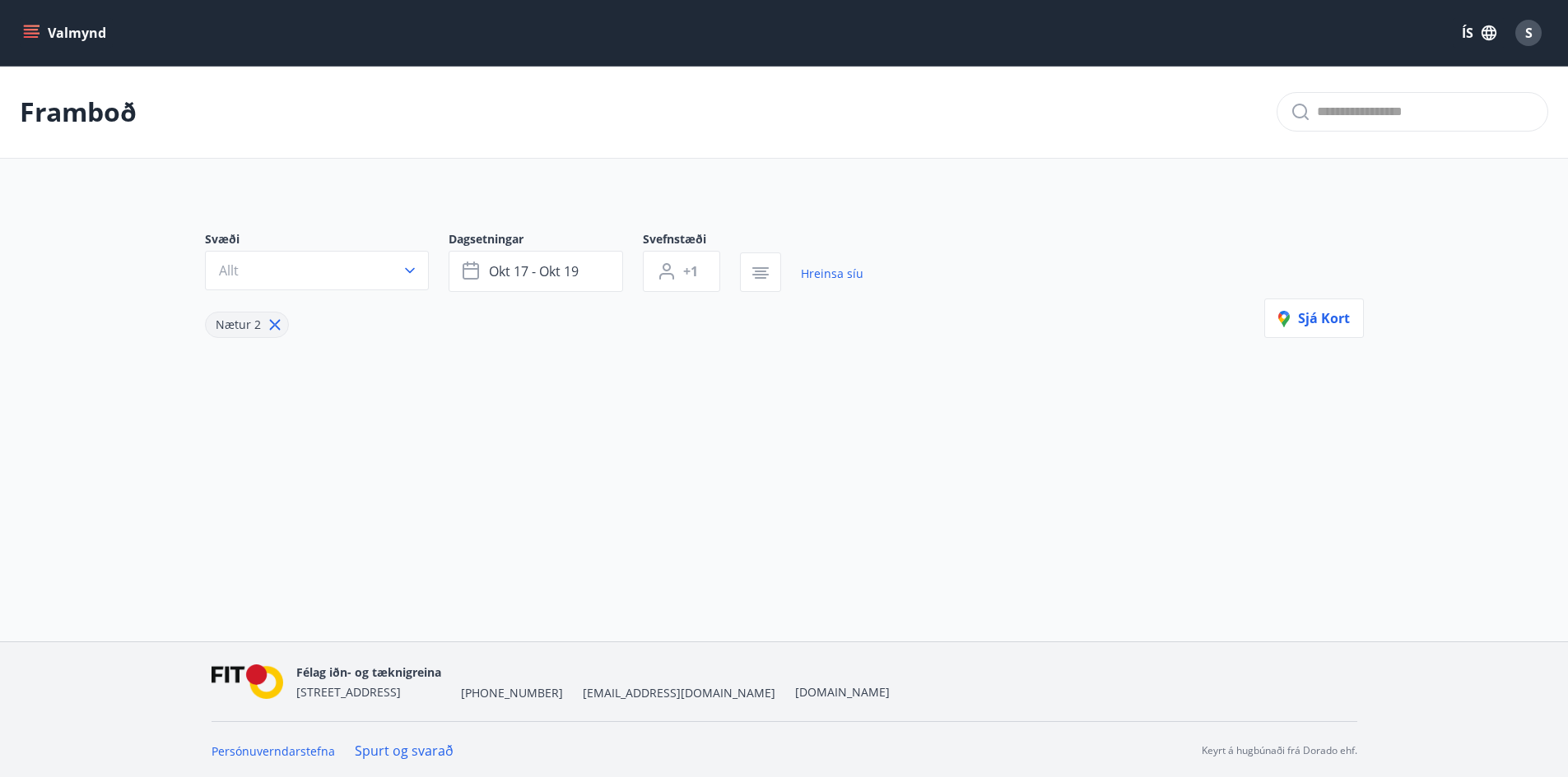
type input "*"
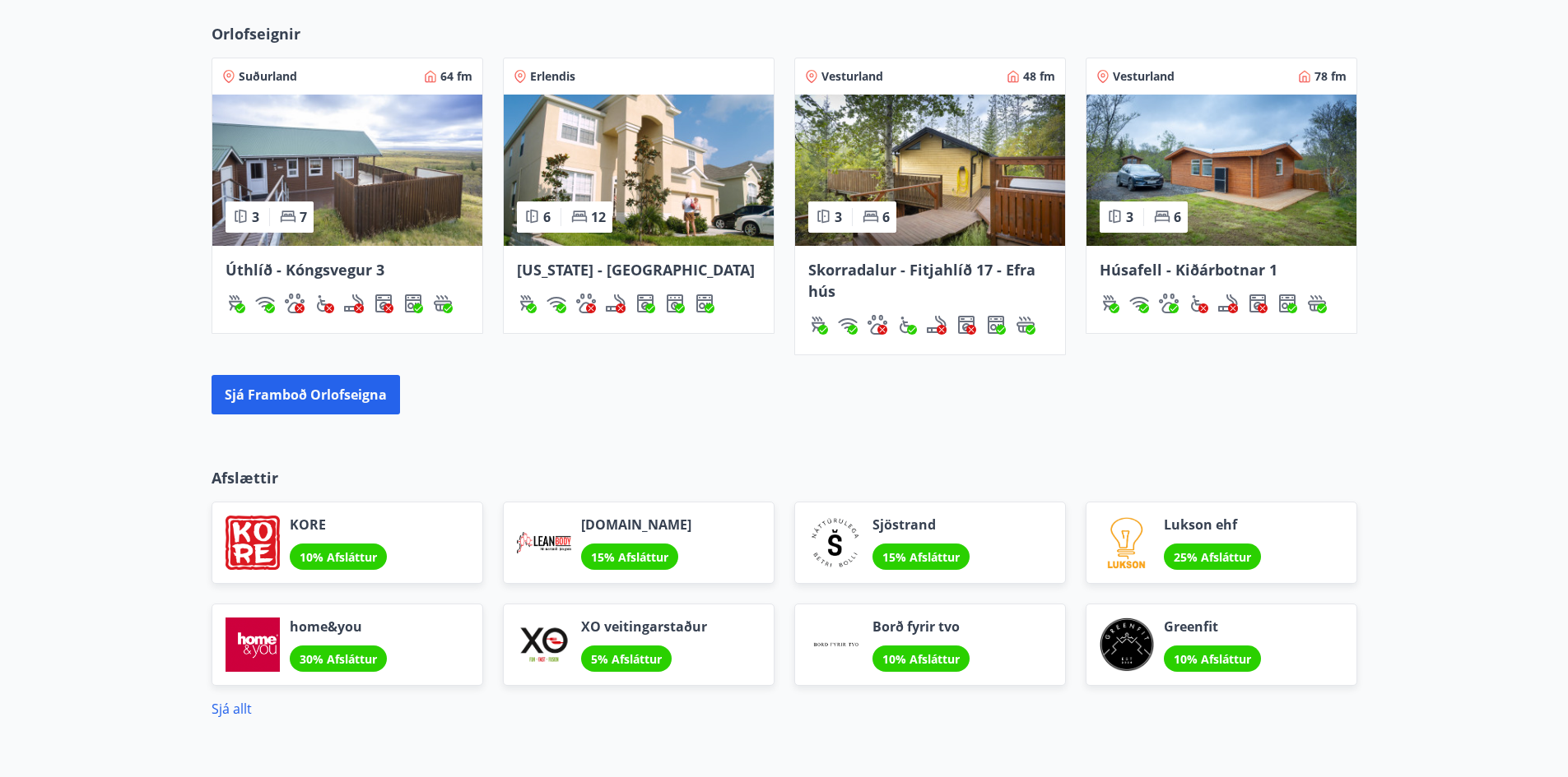
scroll to position [1098, 0]
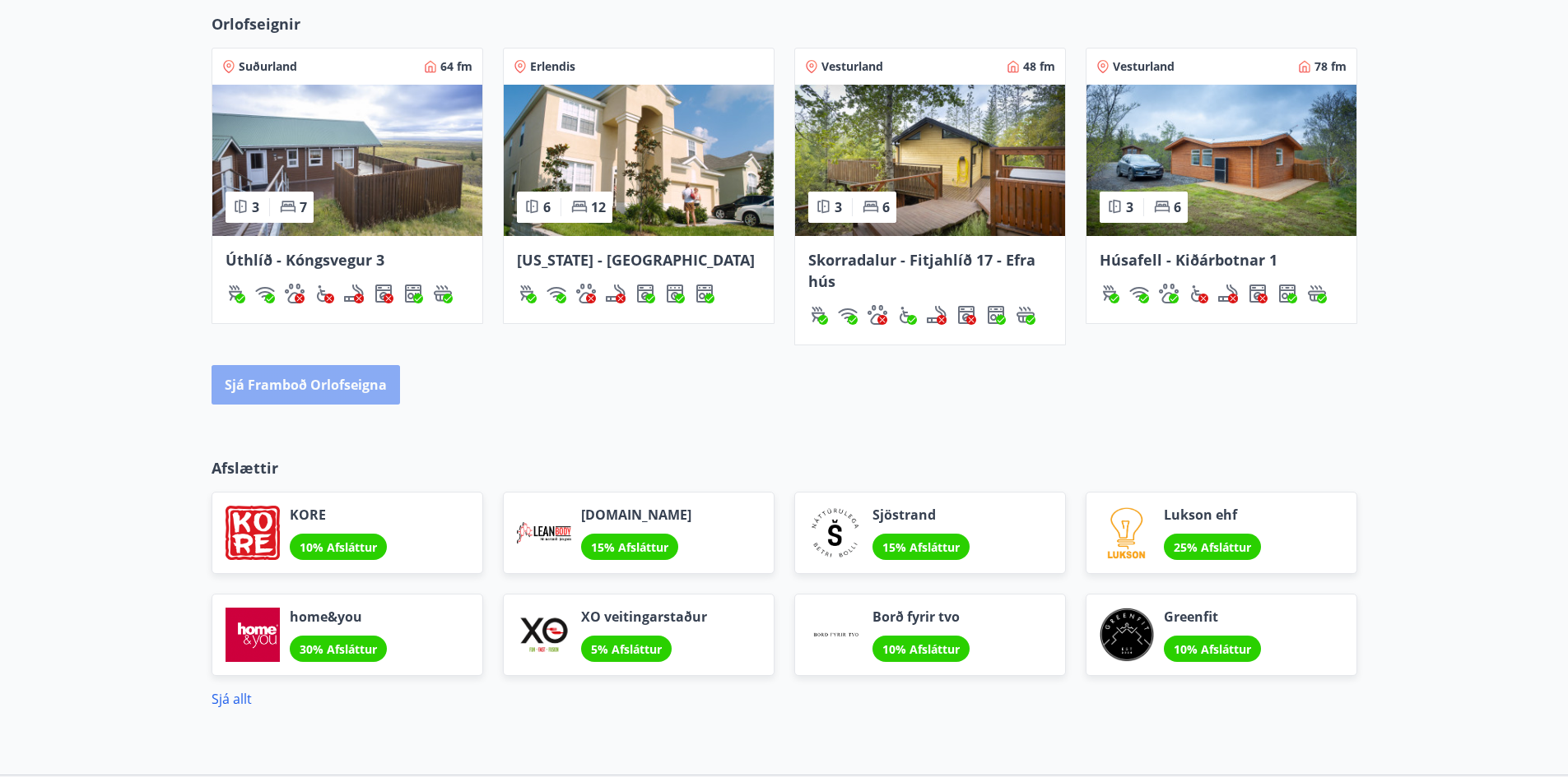
click at [355, 385] on button "Sjá framboð orlofseigna" at bounding box center [306, 385] width 188 height 39
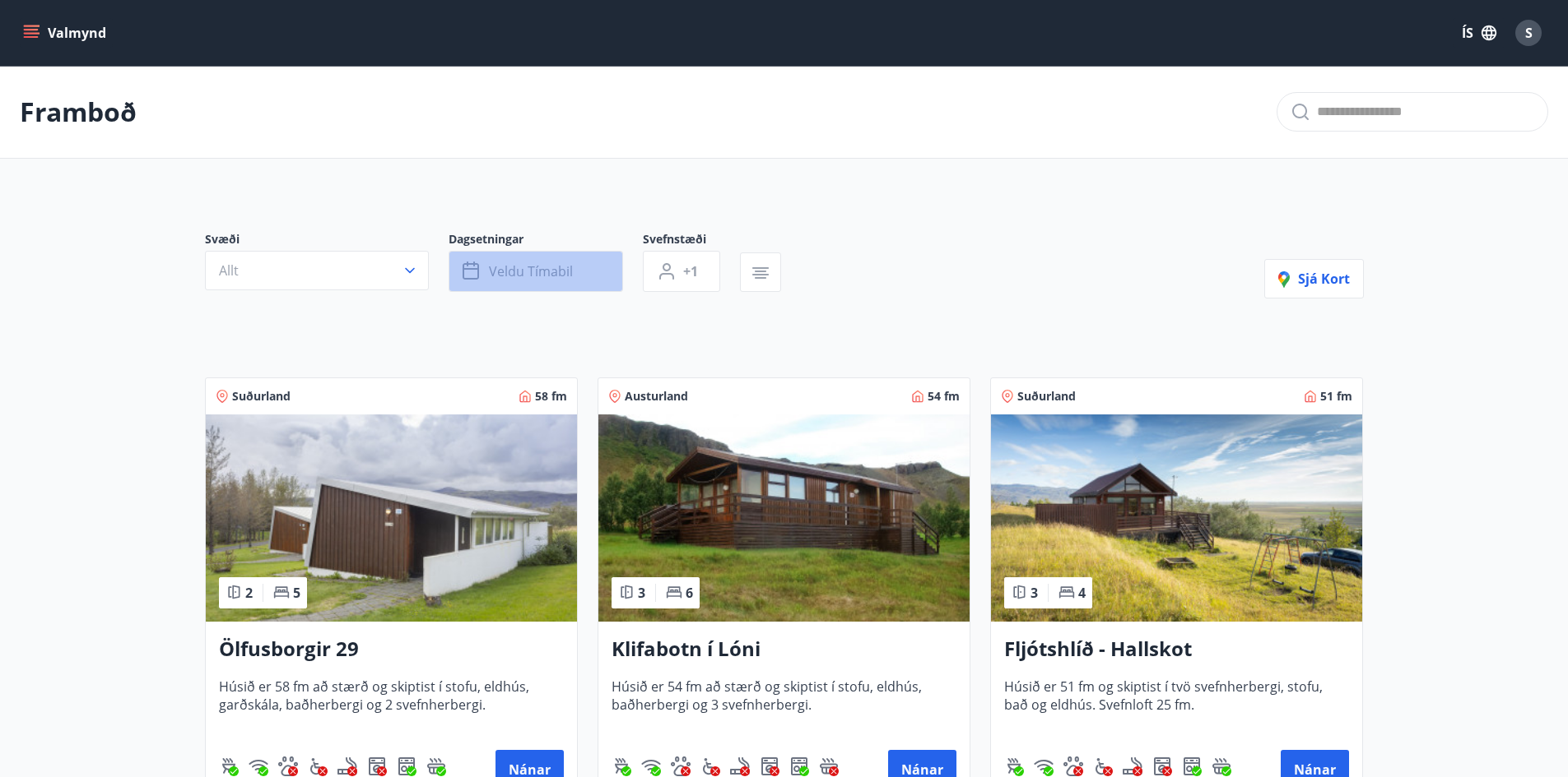
click at [553, 271] on span "Veldu tímabil" at bounding box center [530, 271] width 84 height 18
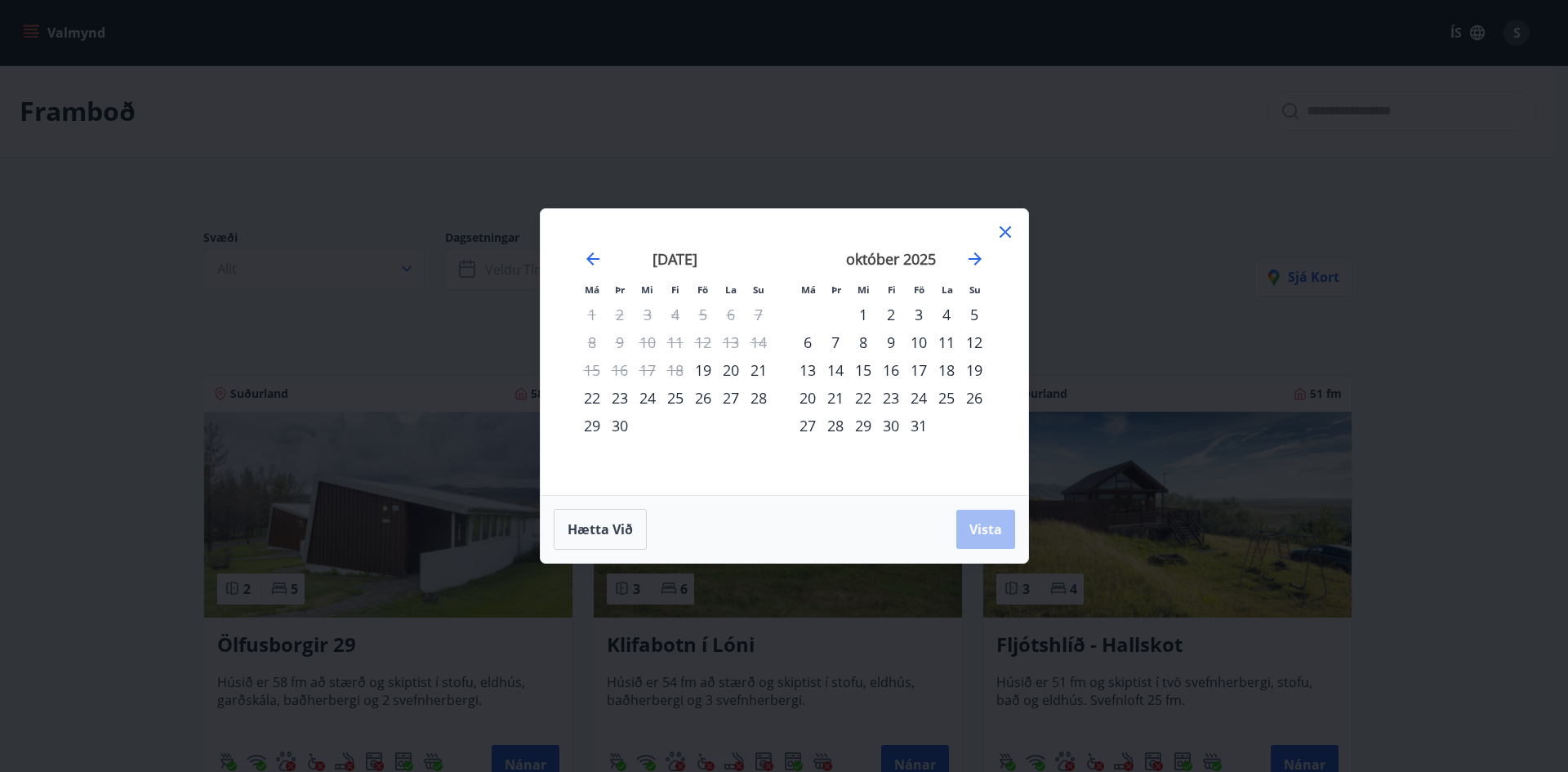
click at [1004, 232] on icon at bounding box center [1004, 232] width 3 height 3
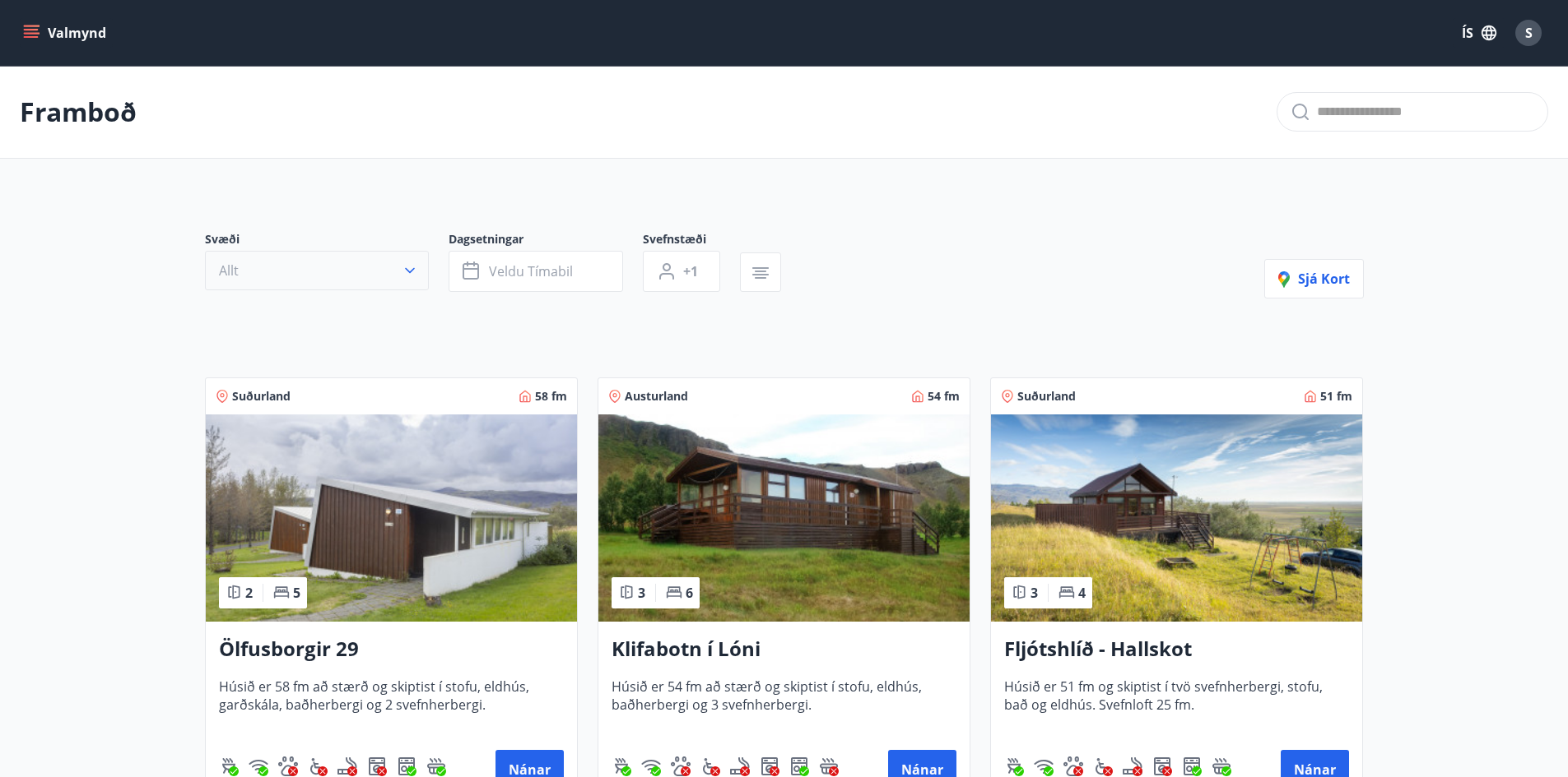
click at [409, 266] on icon "button" at bounding box center [410, 270] width 17 height 17
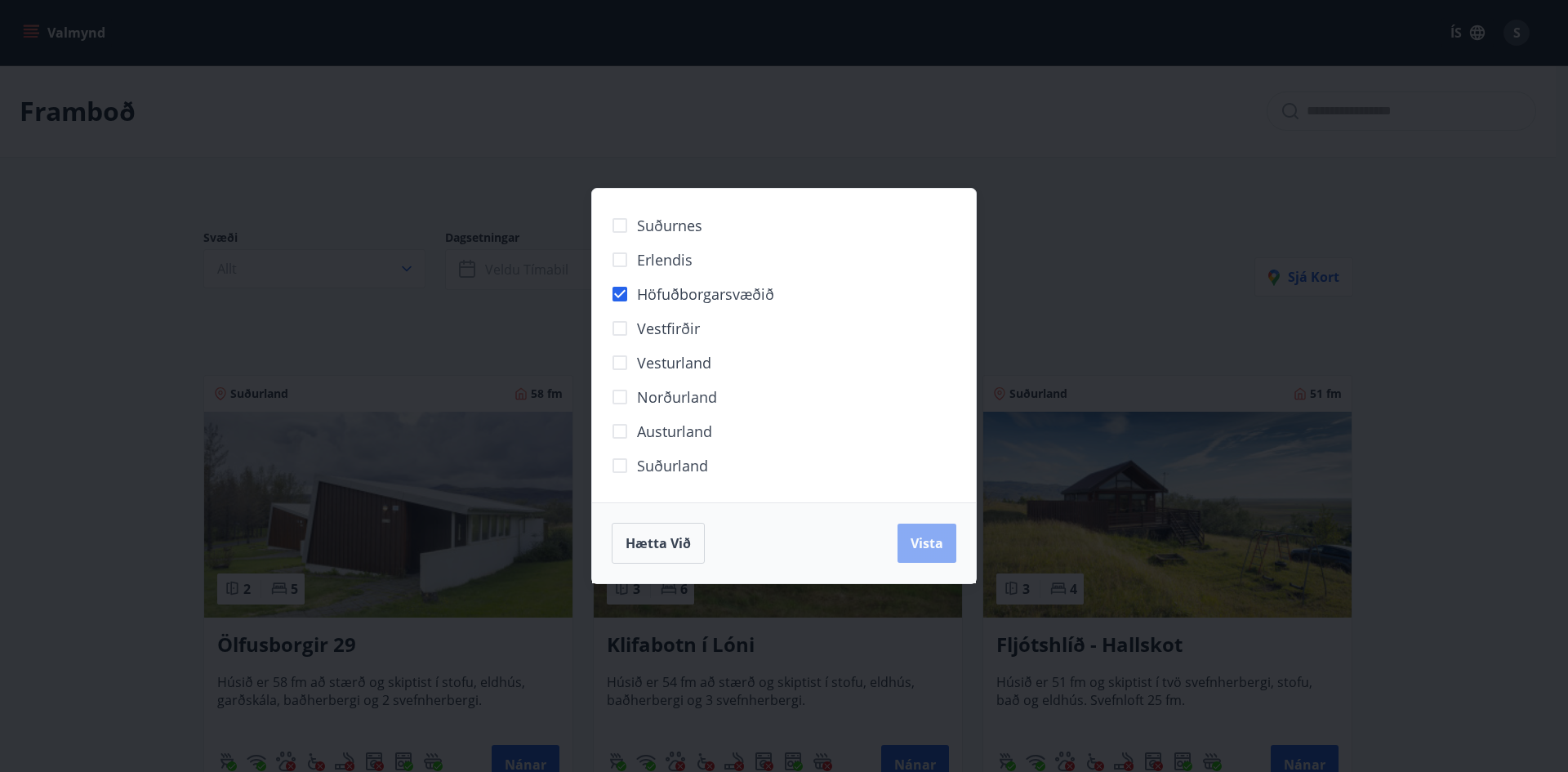
click at [930, 540] on span "Vista" at bounding box center [927, 543] width 33 height 18
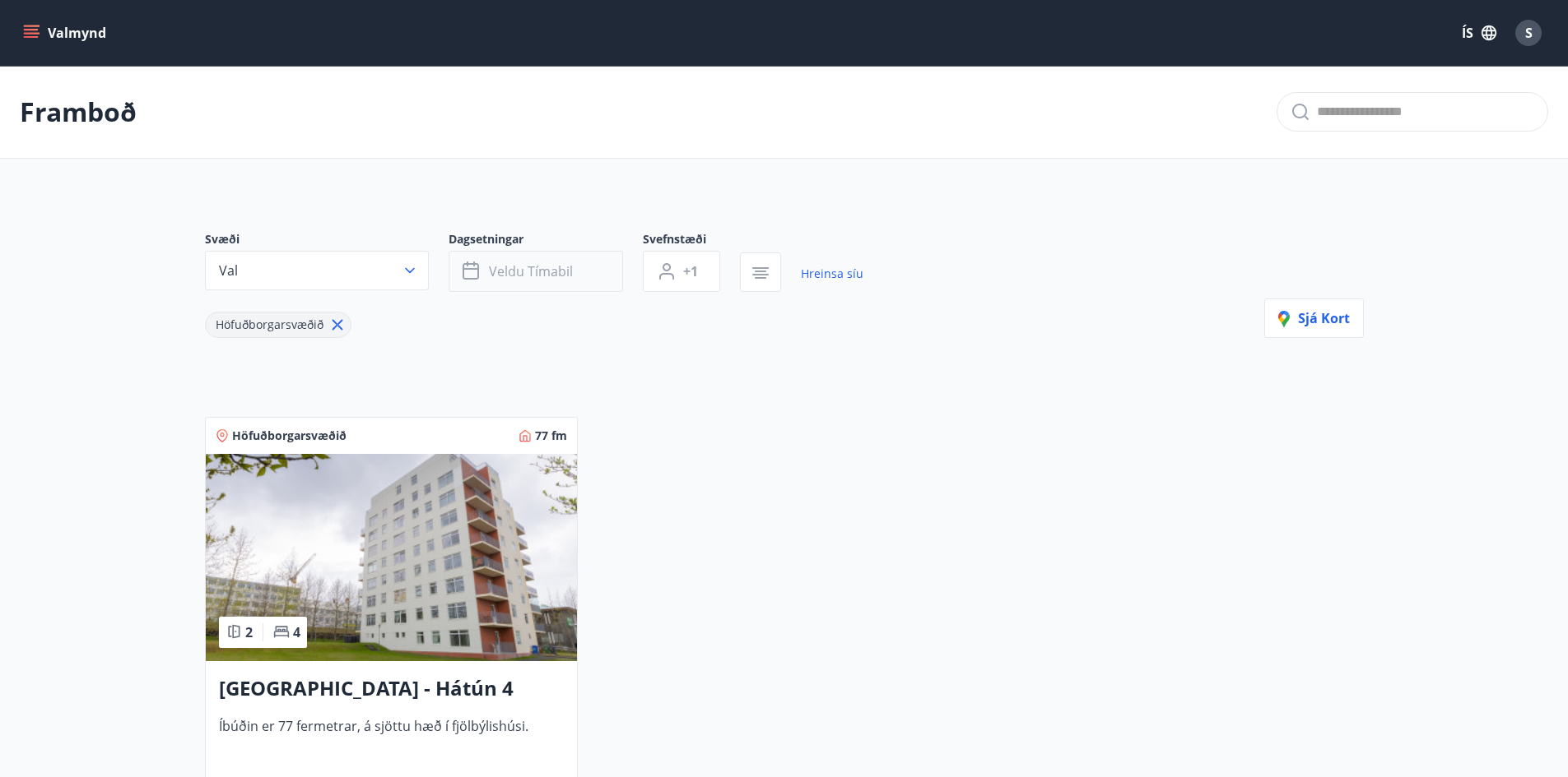
click at [600, 264] on button "Veldu tímabil" at bounding box center [536, 272] width 174 height 41
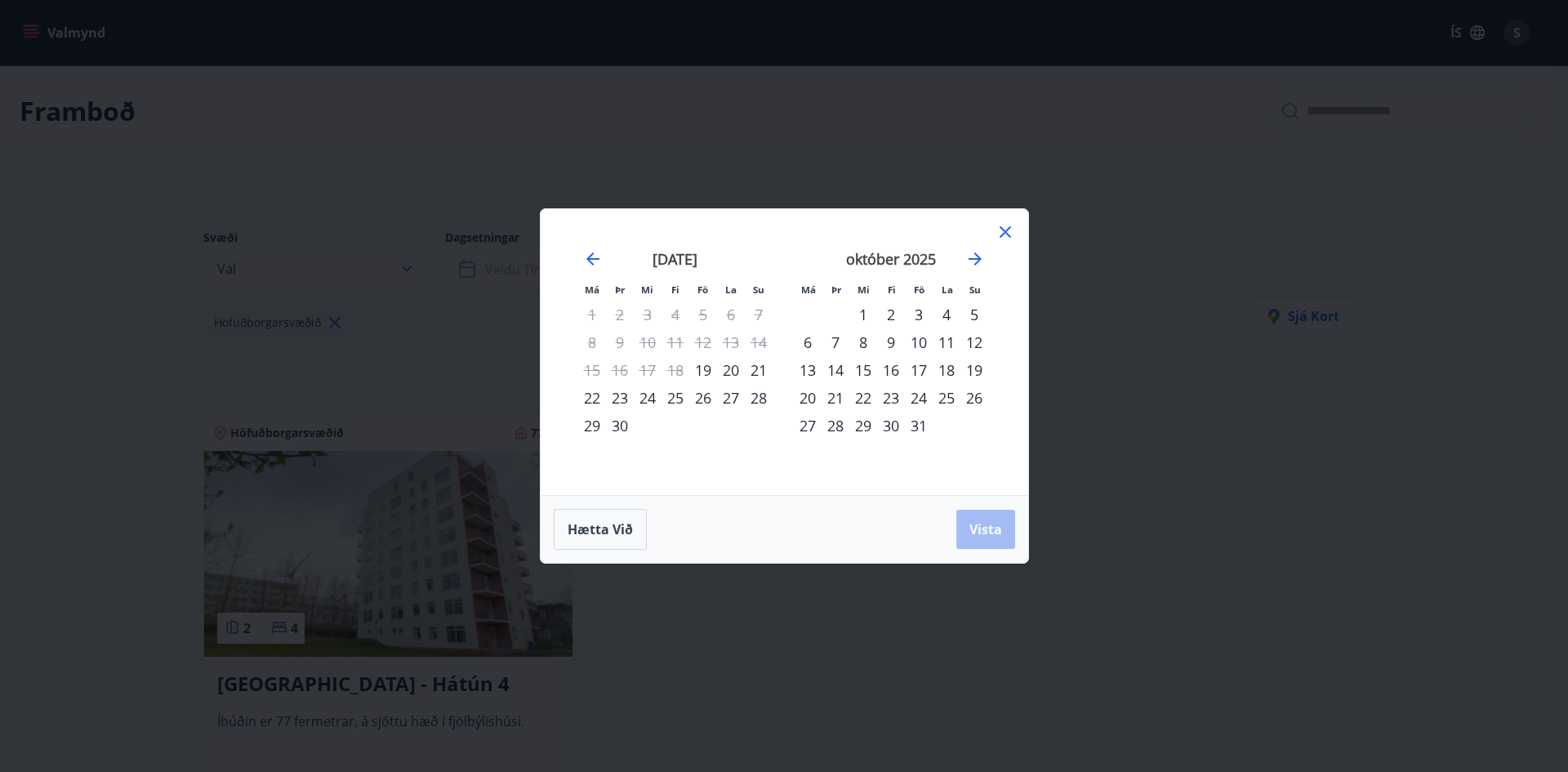
click at [915, 360] on div "17" at bounding box center [918, 370] width 27 height 27
click at [808, 401] on div "20" at bounding box center [807, 397] width 27 height 27
click at [990, 536] on span "Vista" at bounding box center [986, 529] width 33 height 18
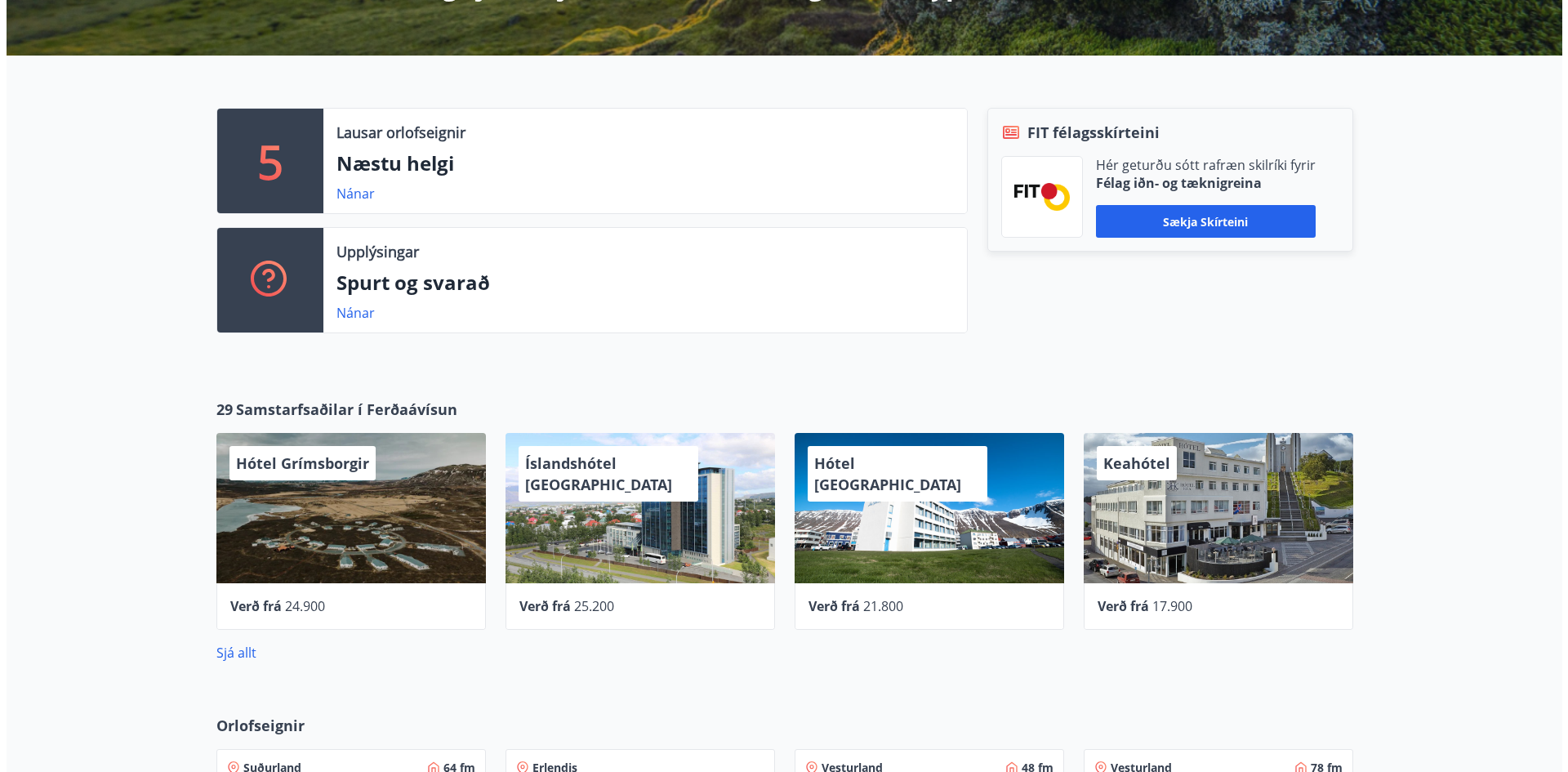
scroll to position [139, 0]
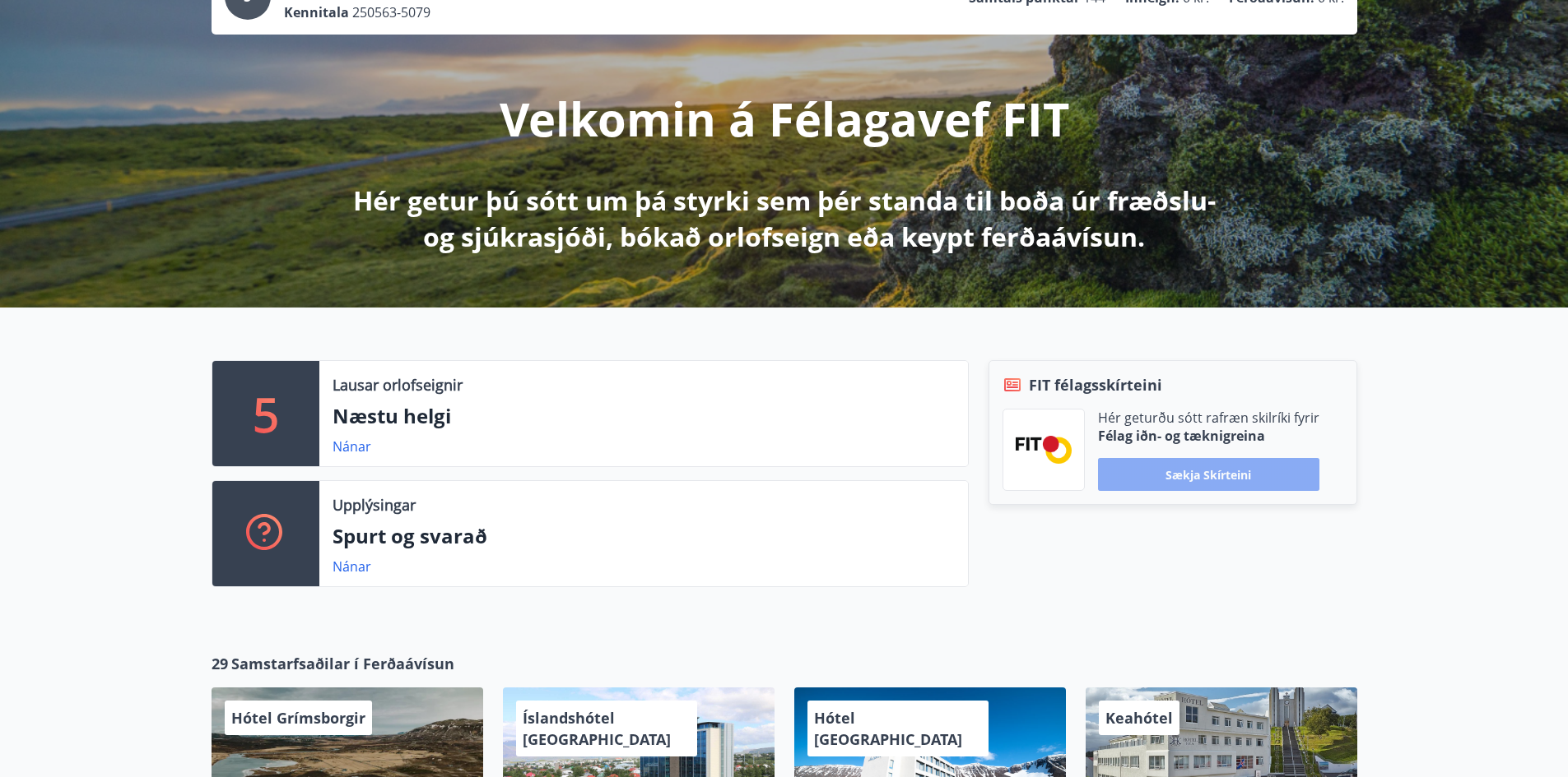
click at [1238, 481] on button "Sækja skírteini" at bounding box center [1208, 474] width 221 height 33
